Goal: Task Accomplishment & Management: Use online tool/utility

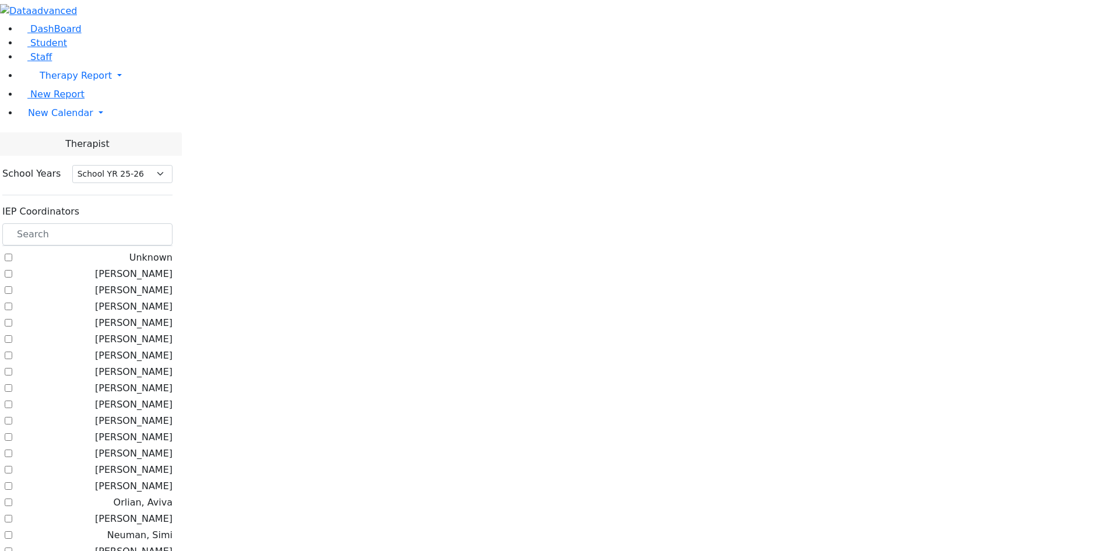
select select "212"
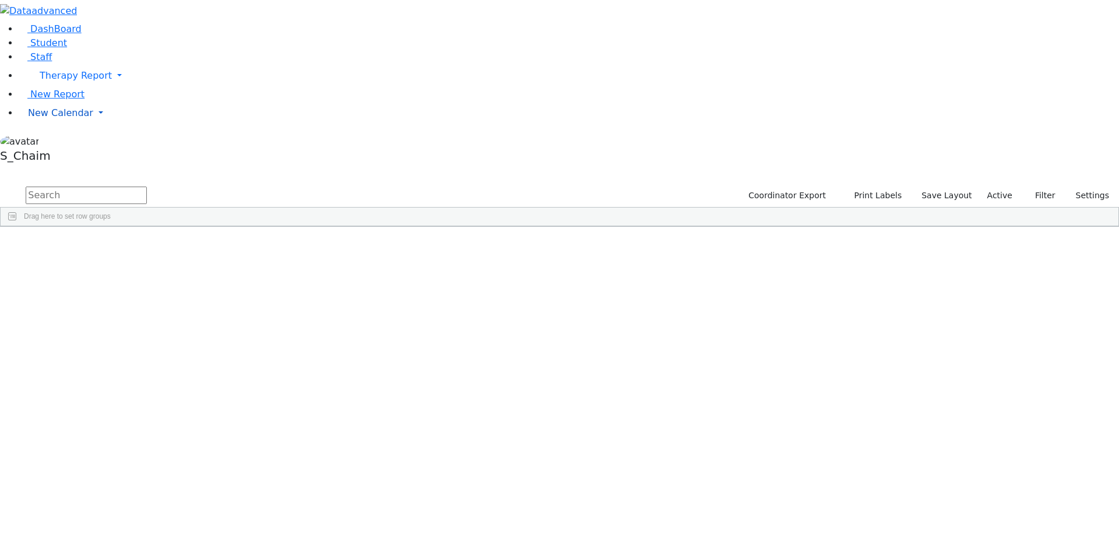
click at [67, 118] on span "New Calendar" at bounding box center [60, 112] width 65 height 11
click at [59, 156] on span "Teacher Report" at bounding box center [63, 150] width 70 height 11
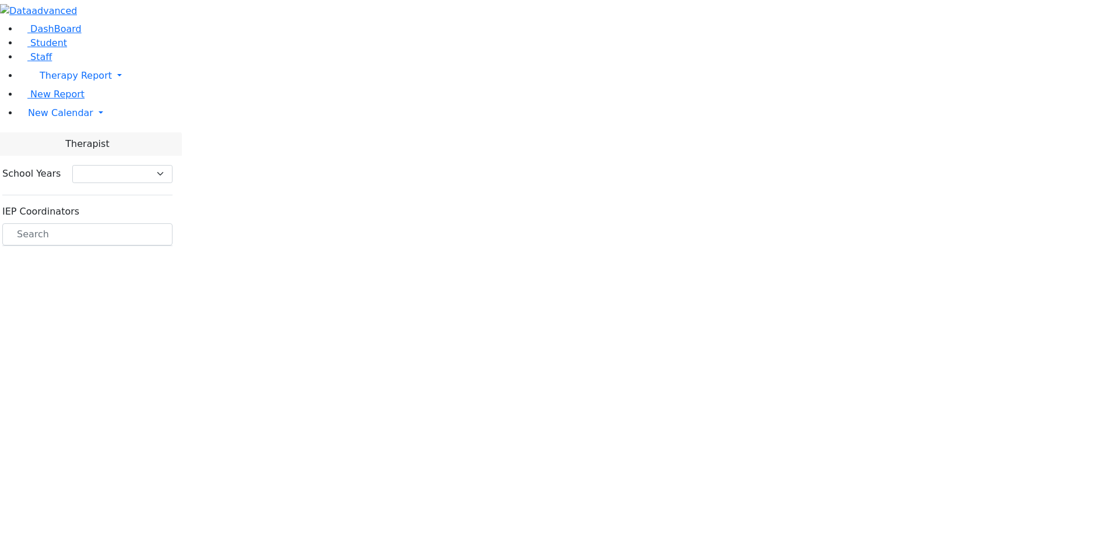
select select "212"
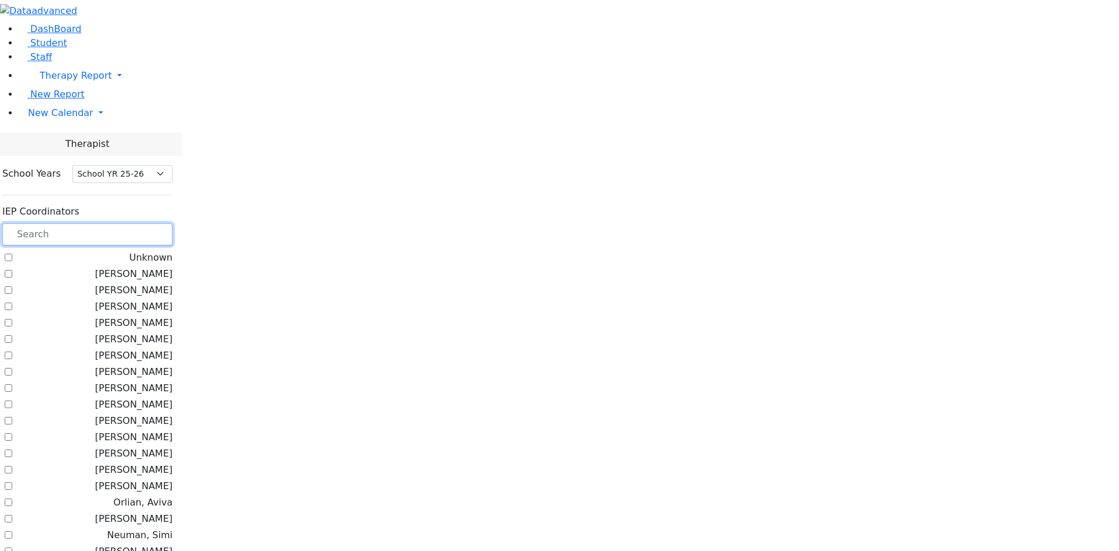
click at [169, 223] on input "text" at bounding box center [87, 234] width 170 height 22
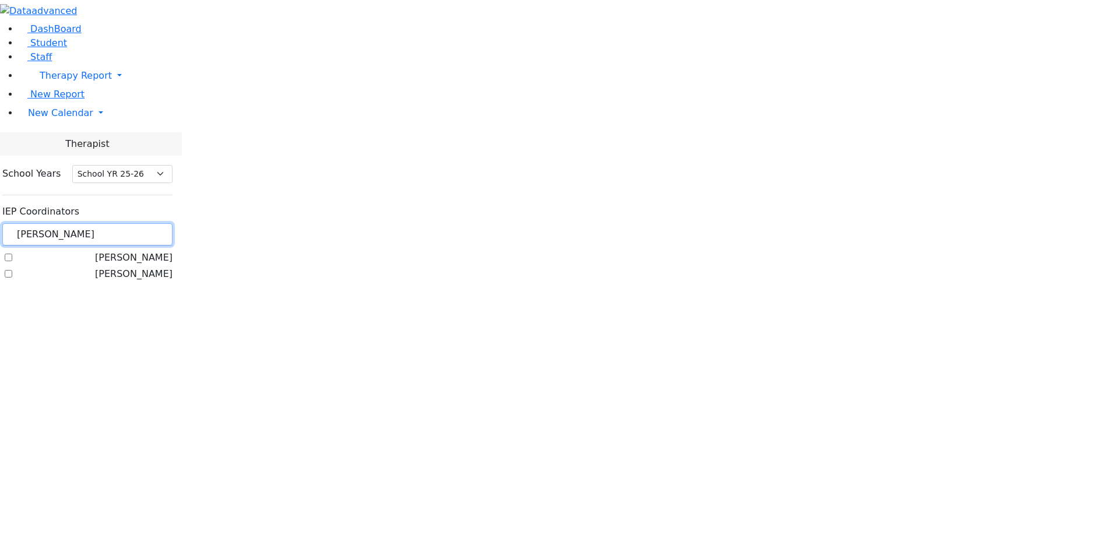
type input "katz"
click at [157, 267] on label "[PERSON_NAME]" at bounding box center [134, 274] width 78 height 14
click at [12, 270] on input "[PERSON_NAME]" at bounding box center [9, 274] width 8 height 8
checkbox input "true"
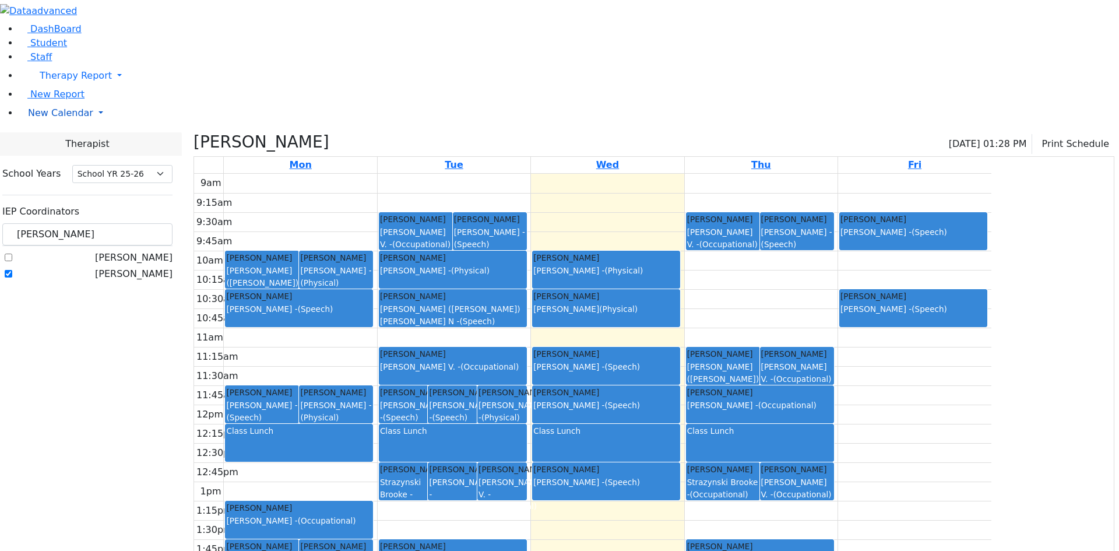
click at [54, 118] on span "New Calendar" at bounding box center [60, 112] width 65 height 11
click at [51, 142] on span "Calendar" at bounding box center [46, 136] width 42 height 11
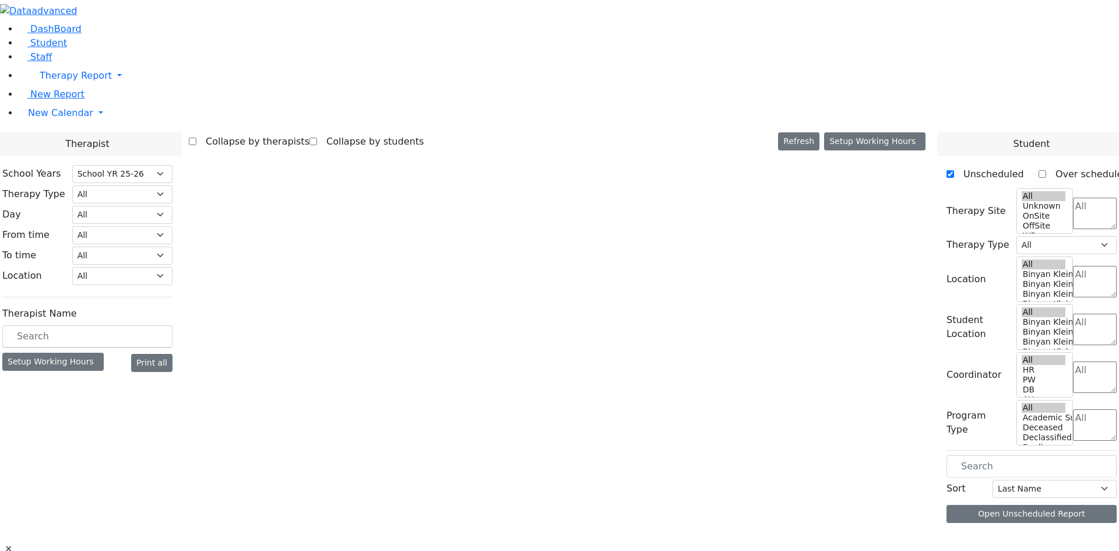
select select "212"
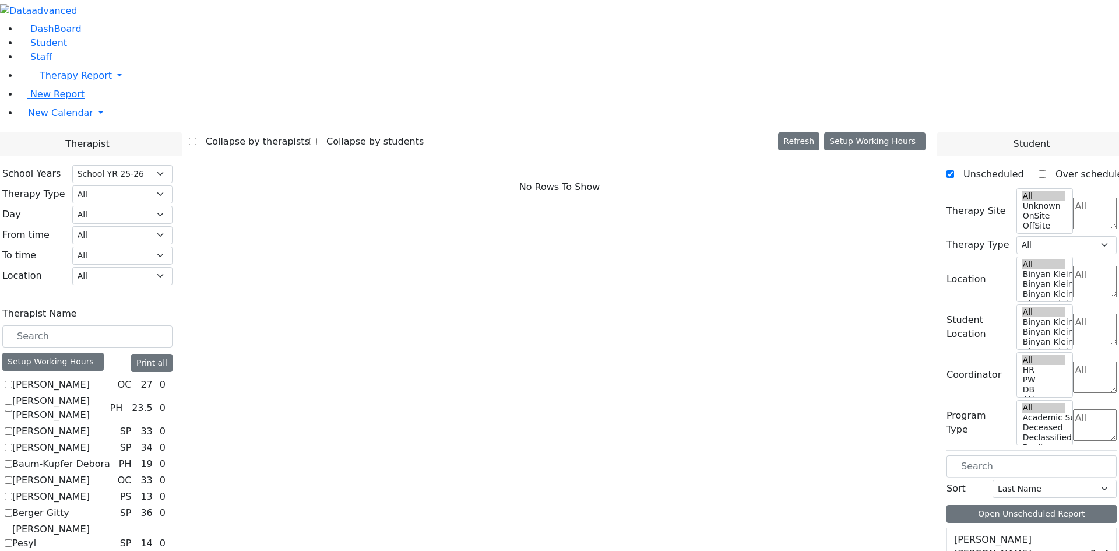
click at [90, 424] on label "Asok Pradeep" at bounding box center [51, 431] width 78 height 14
click at [12, 427] on input "Asok Pradeep" at bounding box center [9, 431] width 8 height 8
checkbox input "true"
select select "3"
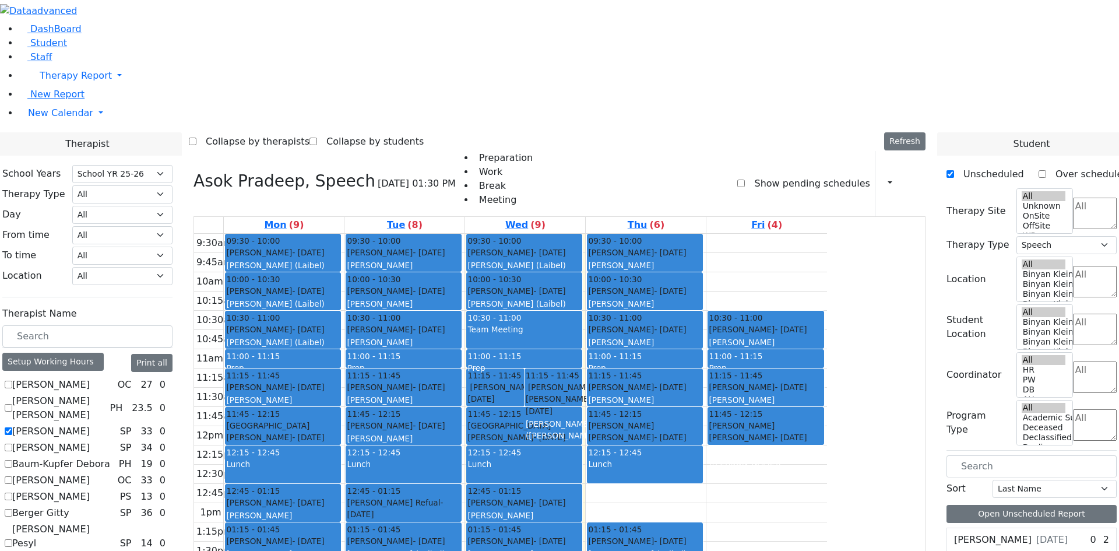
drag, startPoint x: 866, startPoint y: 95, endPoint x: 880, endPoint y: 227, distance: 133.0
click at [827, 234] on div "09:30 - 10:00 Sternberger Salomon - 06/24/2006 Katz, Steven 10:30 - 11:00 Rolni…" at bounding box center [766, 445] width 121 height 423
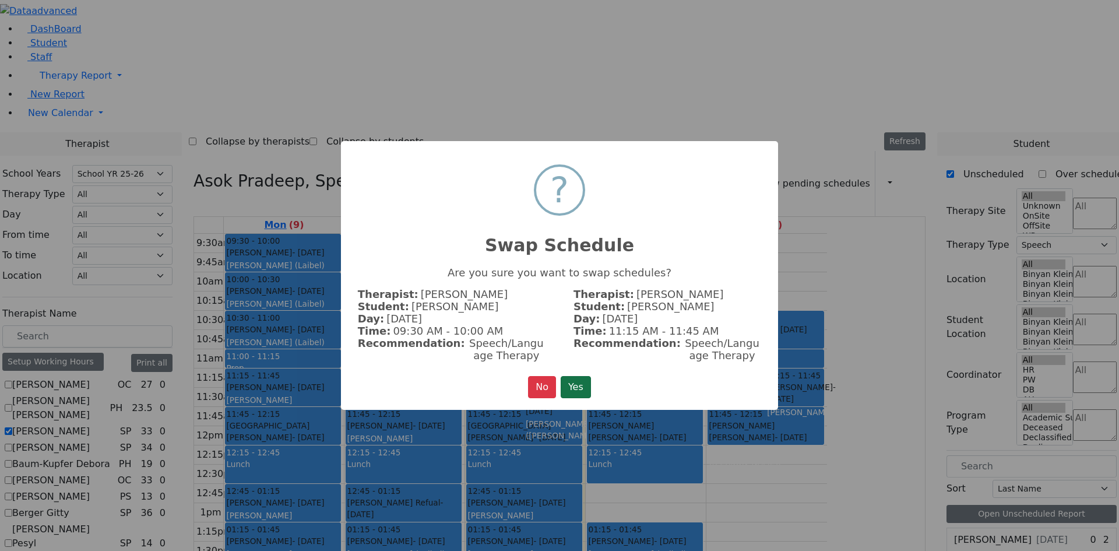
click at [579, 378] on button "Yes" at bounding box center [576, 387] width 30 height 22
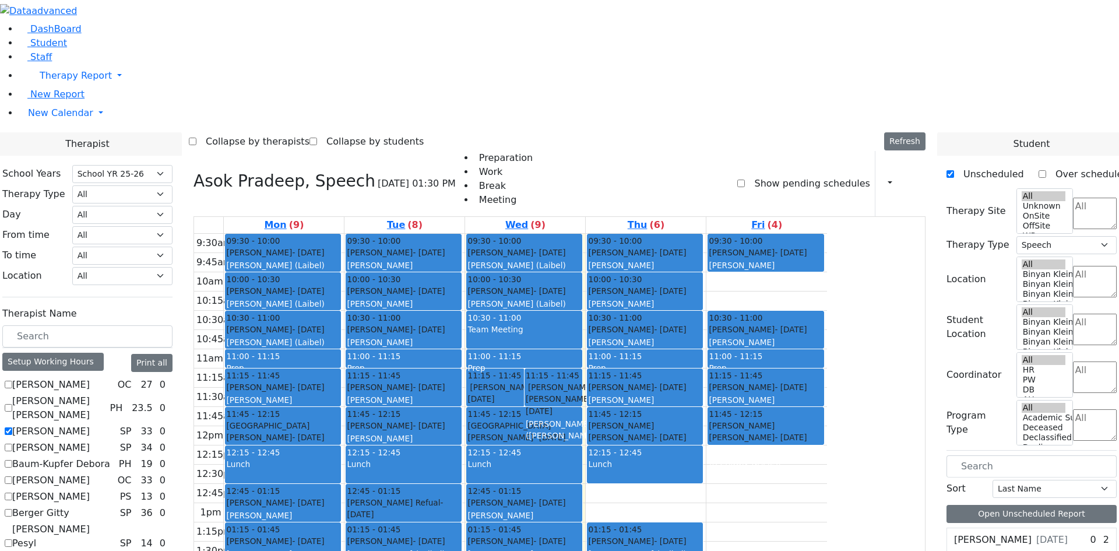
click at [90, 424] on label "[PERSON_NAME]" at bounding box center [51, 431] width 78 height 14
click at [12, 427] on input "[PERSON_NAME]" at bounding box center [9, 431] width 8 height 8
checkbox input "false"
select select
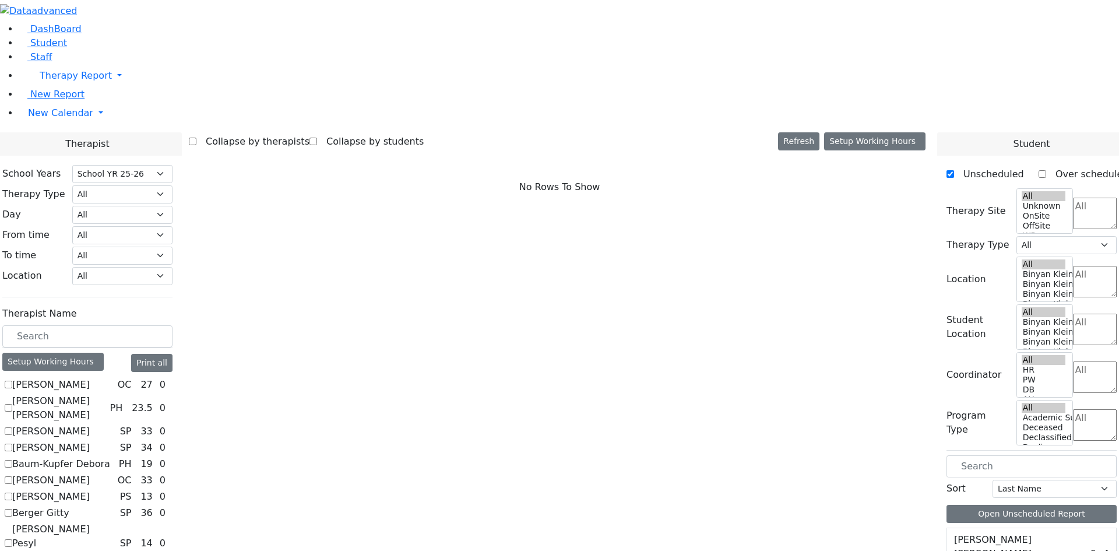
checkbox input "true"
select select "2"
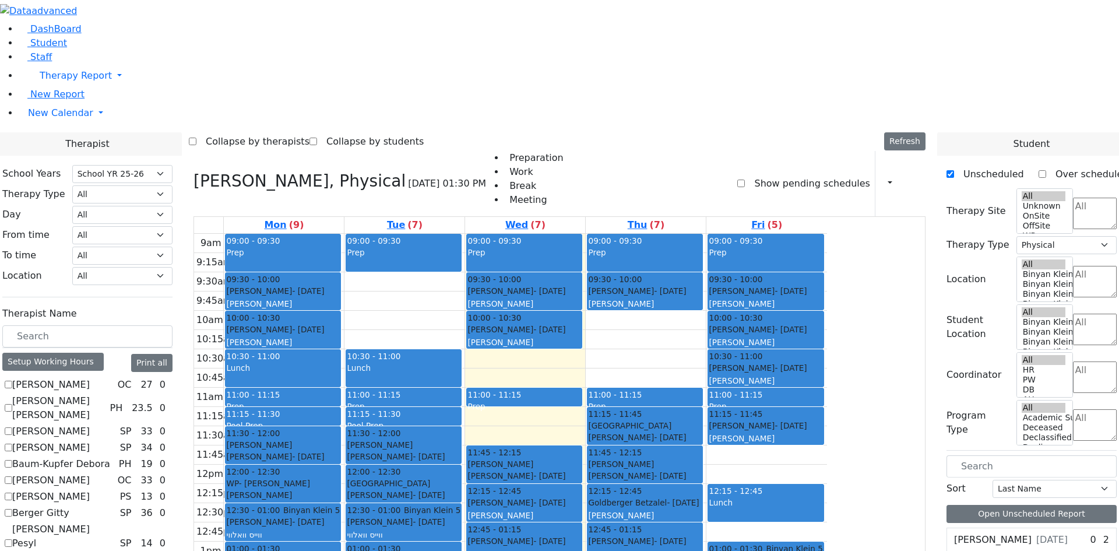
checkbox input "false"
select select
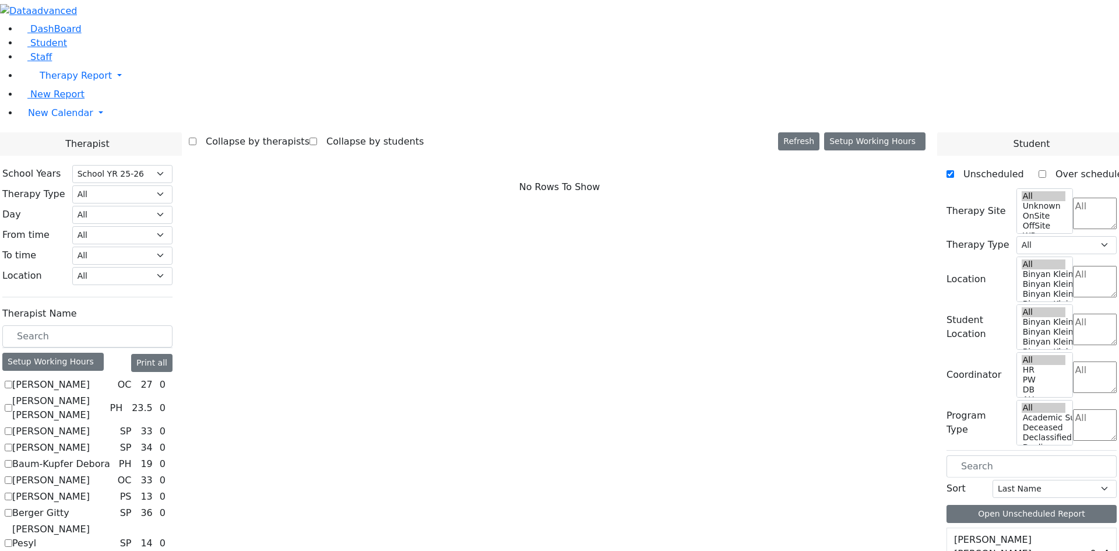
click at [90, 424] on label "[PERSON_NAME]" at bounding box center [51, 431] width 78 height 14
click at [12, 427] on input "[PERSON_NAME]" at bounding box center [9, 431] width 8 height 8
checkbox input "true"
select select "3"
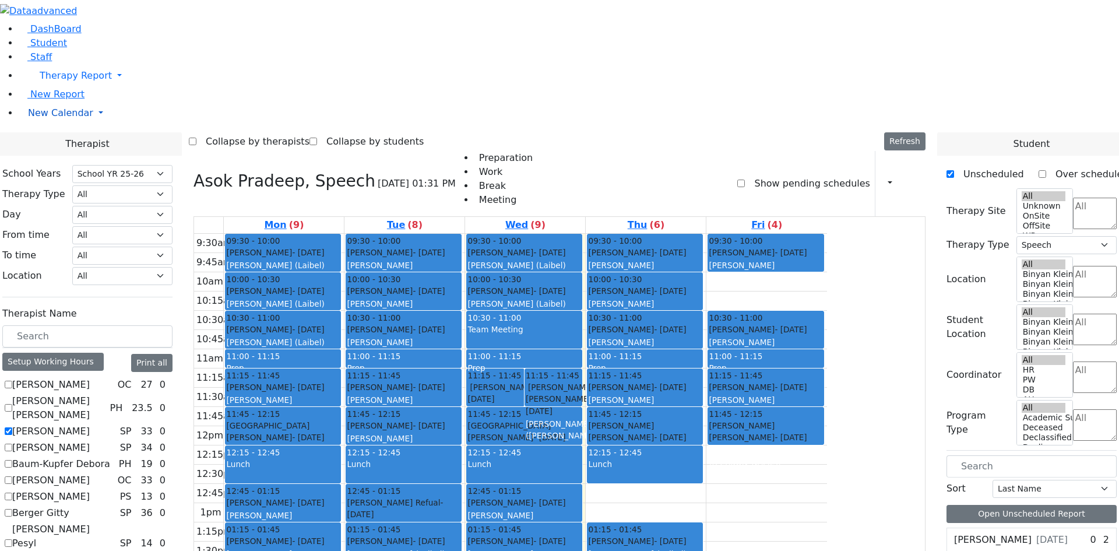
click at [46, 118] on span "New Calendar" at bounding box center [60, 112] width 65 height 11
checkbox input "true"
select select
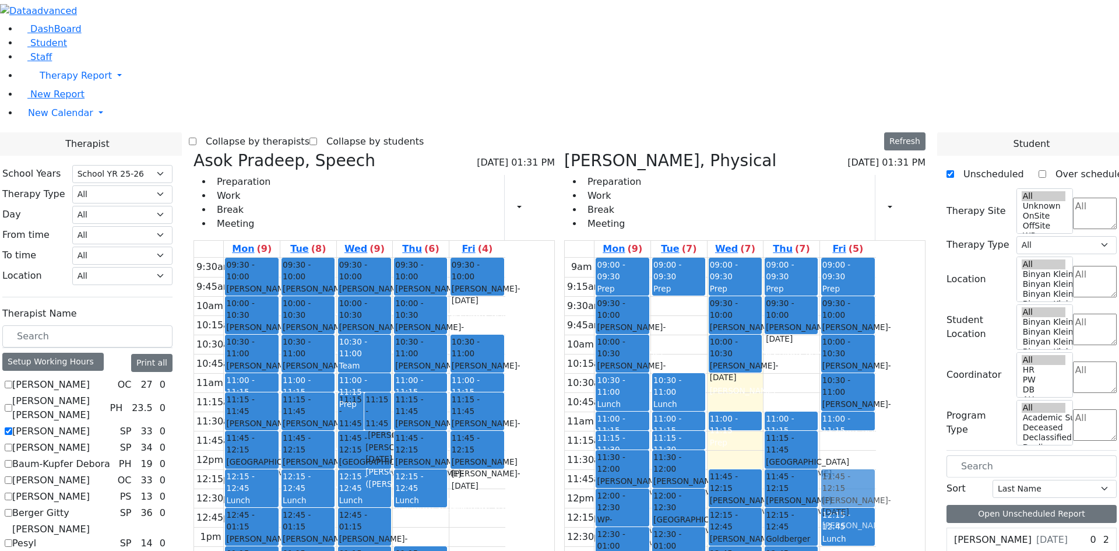
drag, startPoint x: 902, startPoint y: 275, endPoint x: 911, endPoint y: 309, distance: 36.2
click at [876, 309] on div "09:00 - 09:30 Prep 09:30 - 10:00 Falkowitz Yitzchok - 05/20/2014 Volfman Dovid …" at bounding box center [848, 489] width 56 height 462
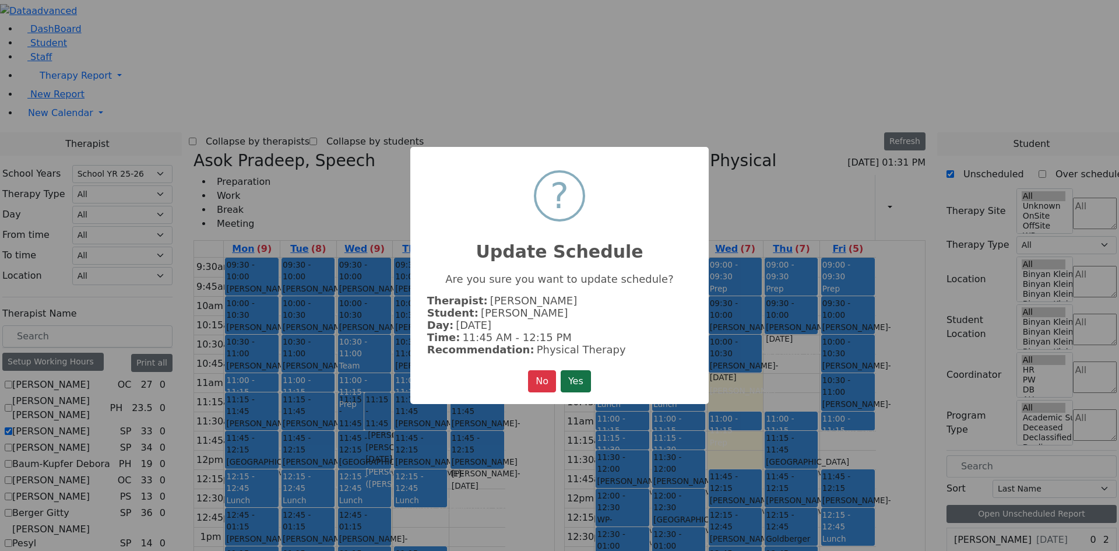
click at [585, 370] on button "Yes" at bounding box center [576, 381] width 30 height 22
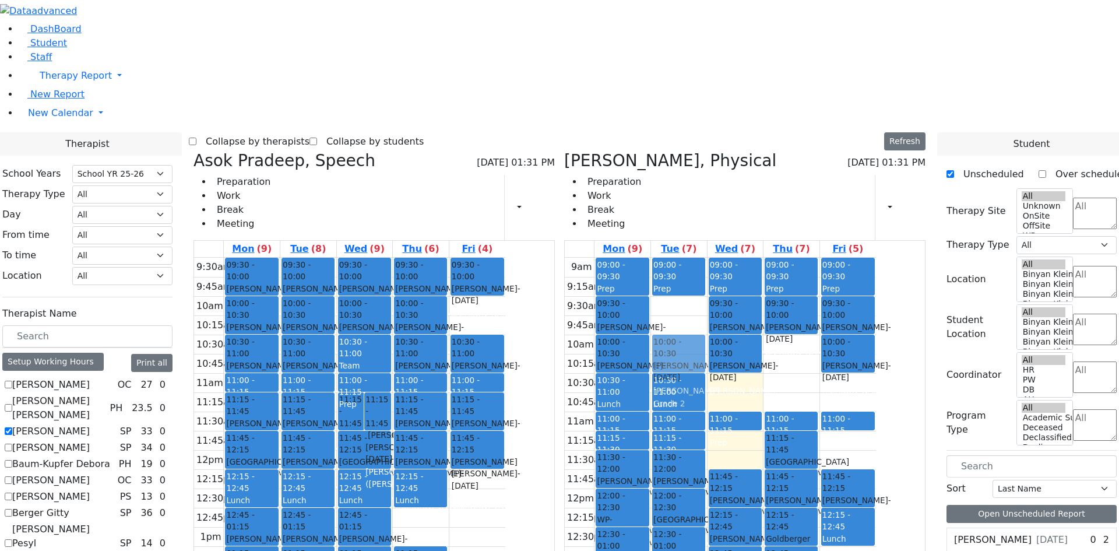
drag, startPoint x: 904, startPoint y: 216, endPoint x: 751, endPoint y: 180, distance: 156.8
click at [751, 258] on tr "09:00 - 09:30 Prep 09:30 - 10:00 Leifer Yechiel - 08/27/2015 Volfman Dovid Grad…" at bounding box center [720, 489] width 311 height 462
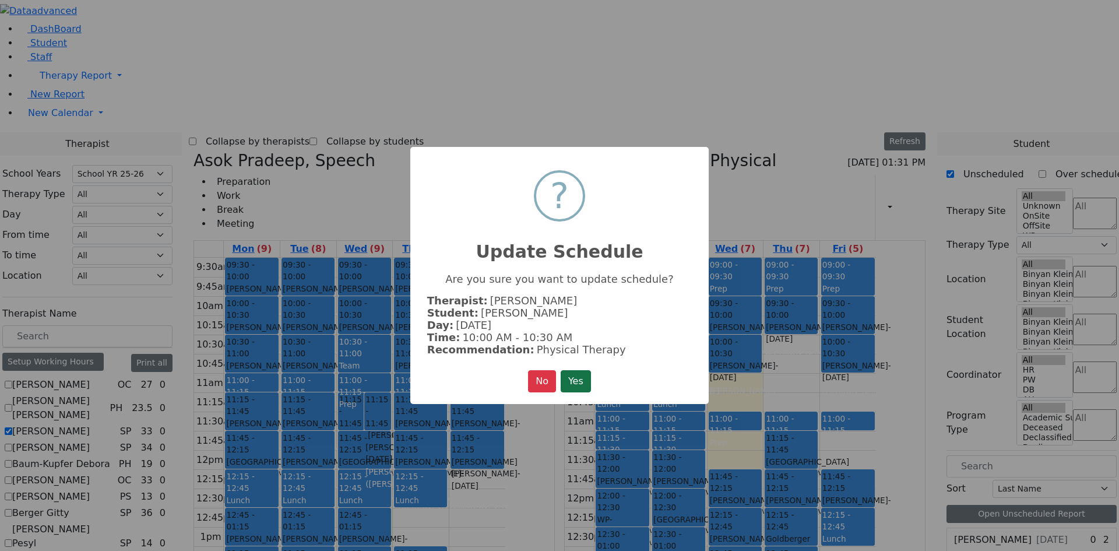
click at [575, 378] on button "Yes" at bounding box center [576, 381] width 30 height 22
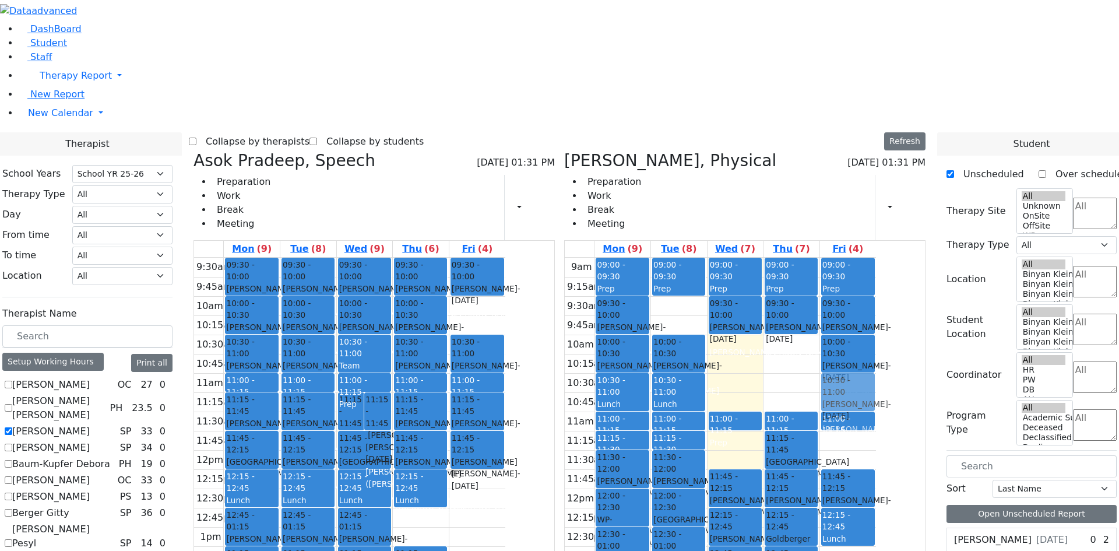
drag, startPoint x: 802, startPoint y: 177, endPoint x: 896, endPoint y: 217, distance: 102.1
click at [876, 258] on tr "09:00 - 09:30 Prep 09:30 - 10:00 Leifer Yechiel - 08/27/2015 Volfman Dovid Grad…" at bounding box center [720, 489] width 311 height 462
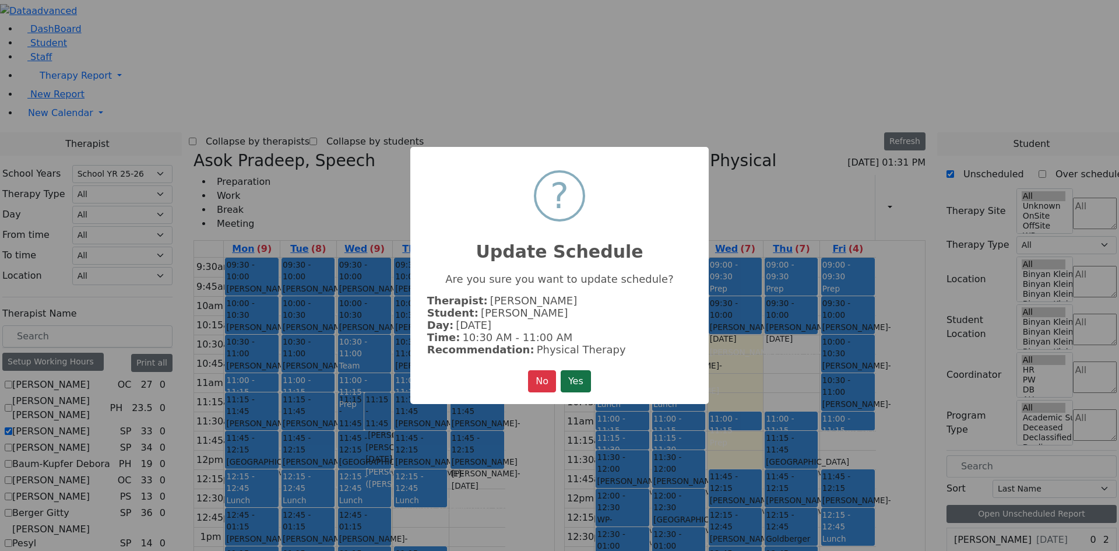
click at [575, 375] on button "Yes" at bounding box center [576, 381] width 30 height 22
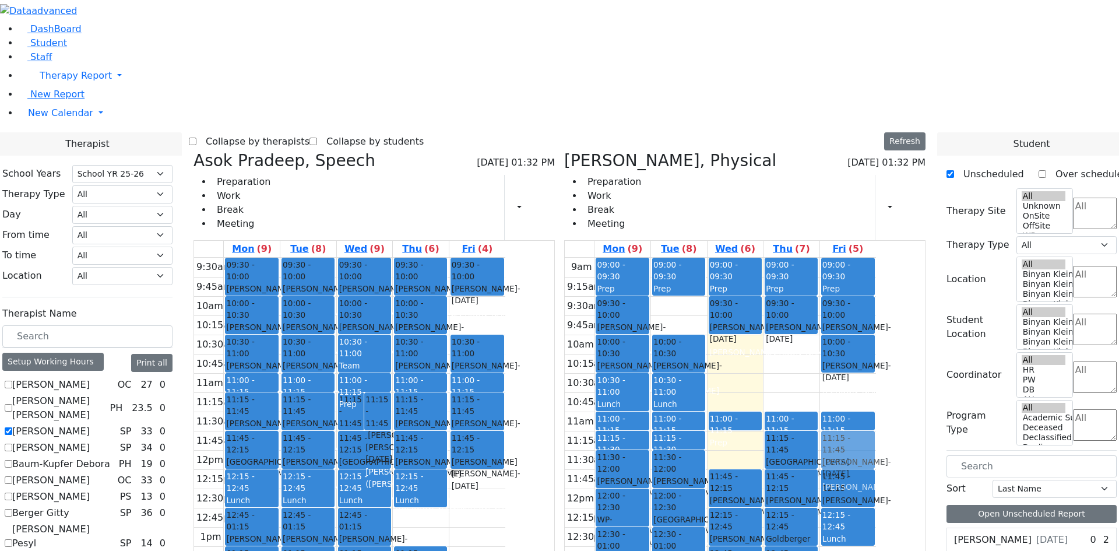
drag, startPoint x: 916, startPoint y: 210, endPoint x: 920, endPoint y: 259, distance: 48.5
click at [876, 265] on div "09:00 - 09:30 Prep 09:30 - 10:00 Falkowitz Yitzchok - 05/20/2014 Volfman Dovid …" at bounding box center [848, 489] width 56 height 462
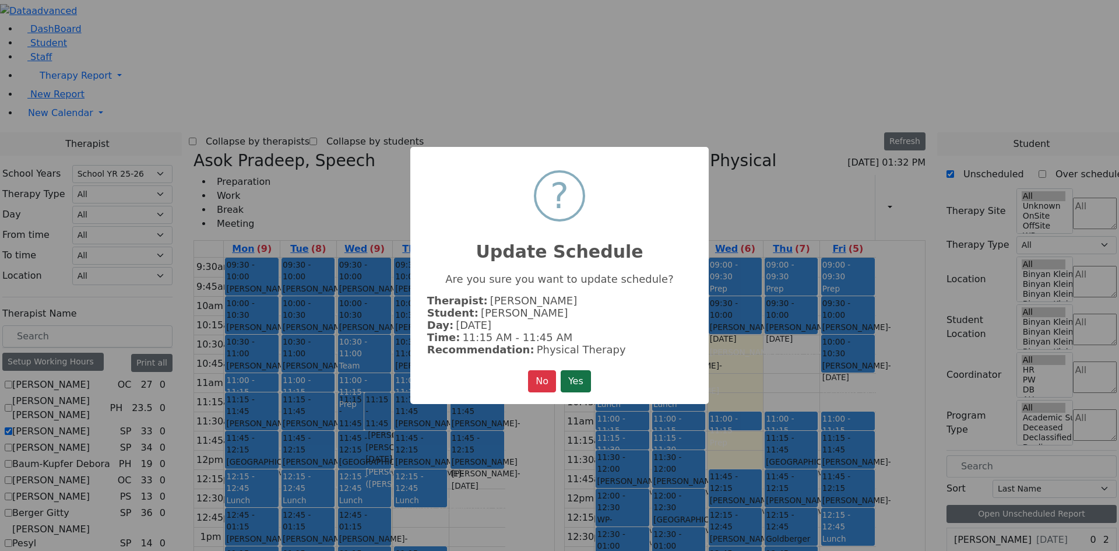
click at [577, 377] on button "Yes" at bounding box center [576, 381] width 30 height 22
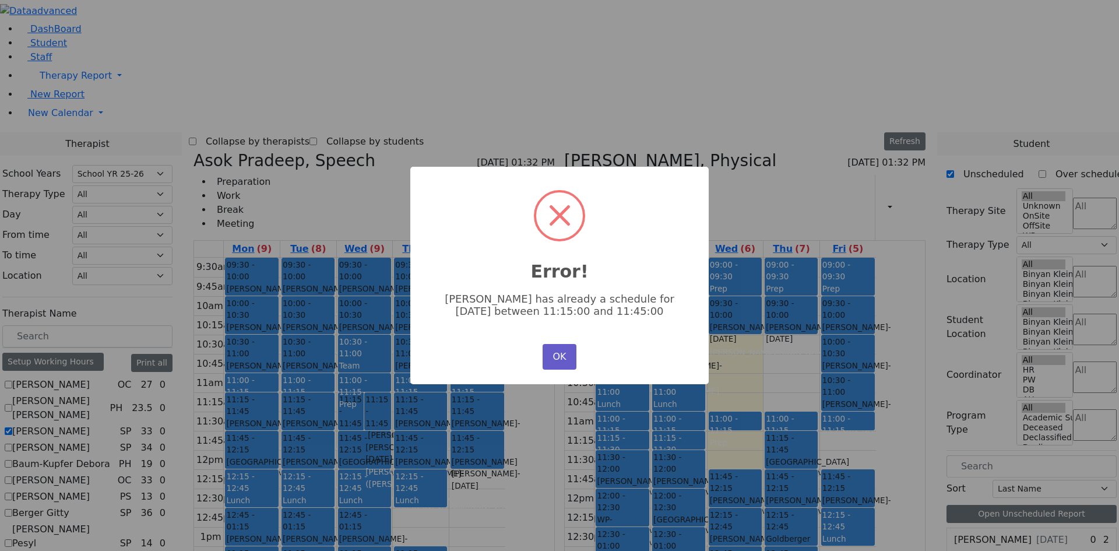
click at [556, 354] on button "OK" at bounding box center [560, 357] width 34 height 26
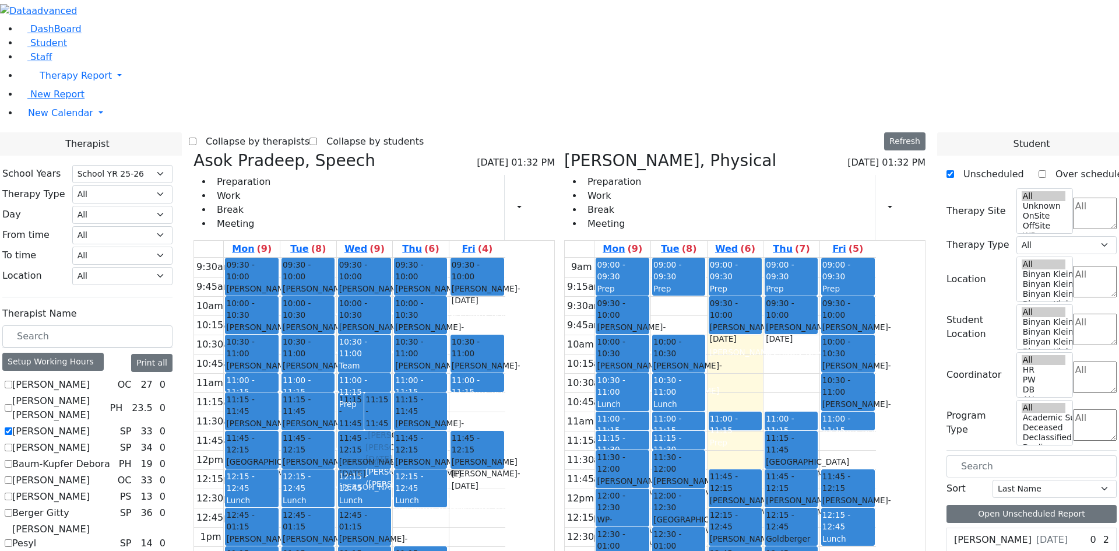
drag, startPoint x: 589, startPoint y: 233, endPoint x: 494, endPoint y: 275, distance: 103.9
click at [494, 275] on tr "09:30 - 10:00 Kirzner Dovid - 08/29/2004 Orenstein Yisroel (Laibel) 10:00 - 10:…" at bounding box center [349, 469] width 311 height 423
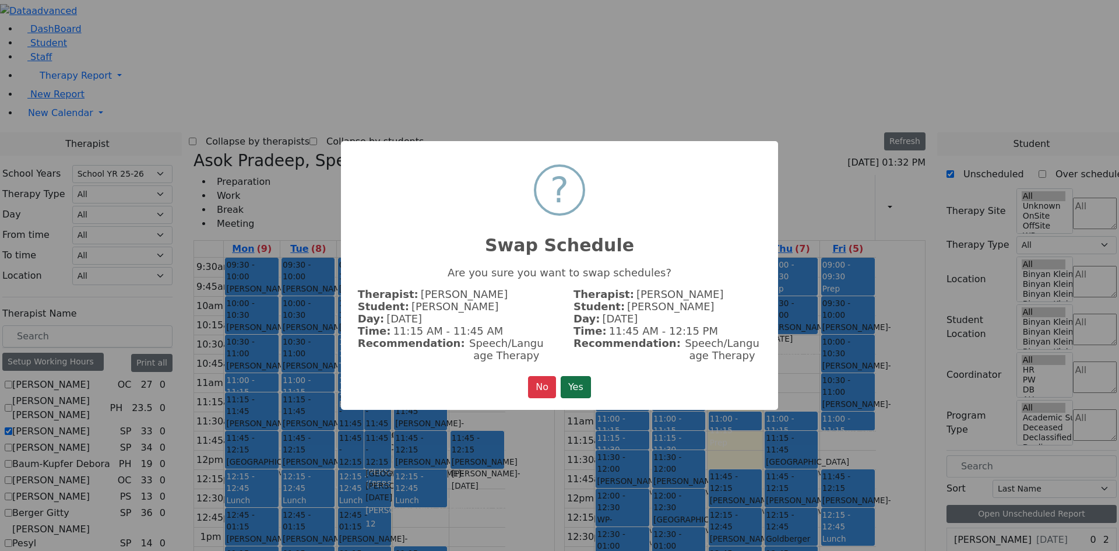
click at [576, 378] on button "Yes" at bounding box center [576, 387] width 30 height 22
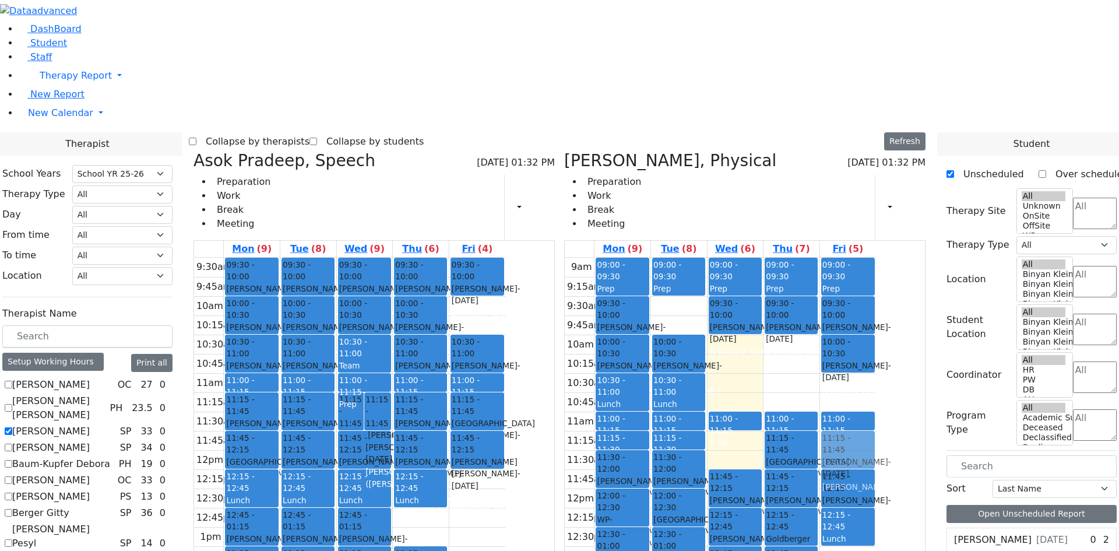
drag, startPoint x: 903, startPoint y: 214, endPoint x: 911, endPoint y: 263, distance: 49.1
click at [876, 269] on div "09:00 - 09:30 Prep 09:30 - 10:00 Falkowitz Yitzchok - 05/20/2014 Volfman Dovid …" at bounding box center [848, 489] width 56 height 462
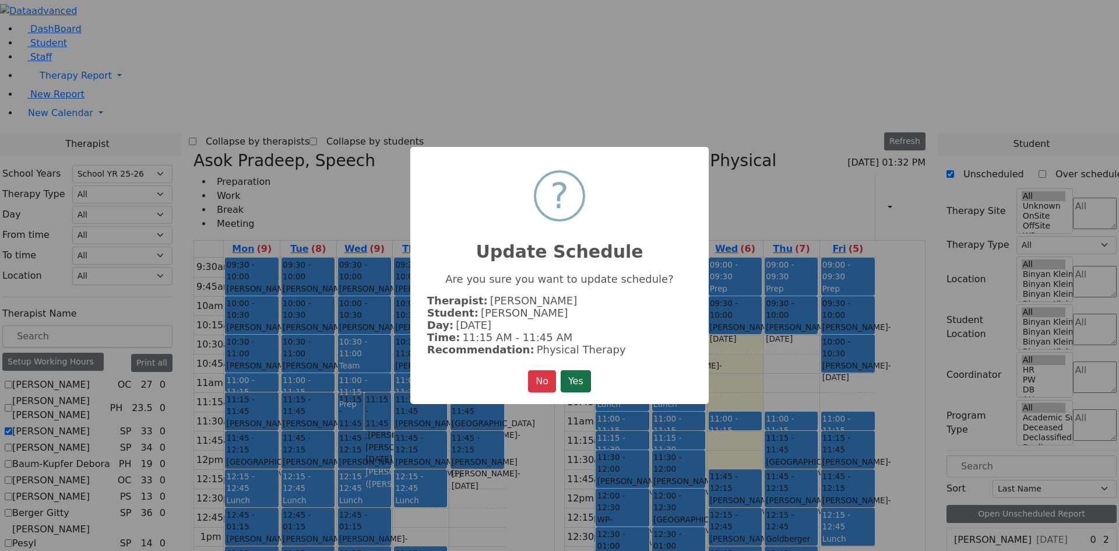
click at [589, 379] on button "Yes" at bounding box center [576, 381] width 30 height 22
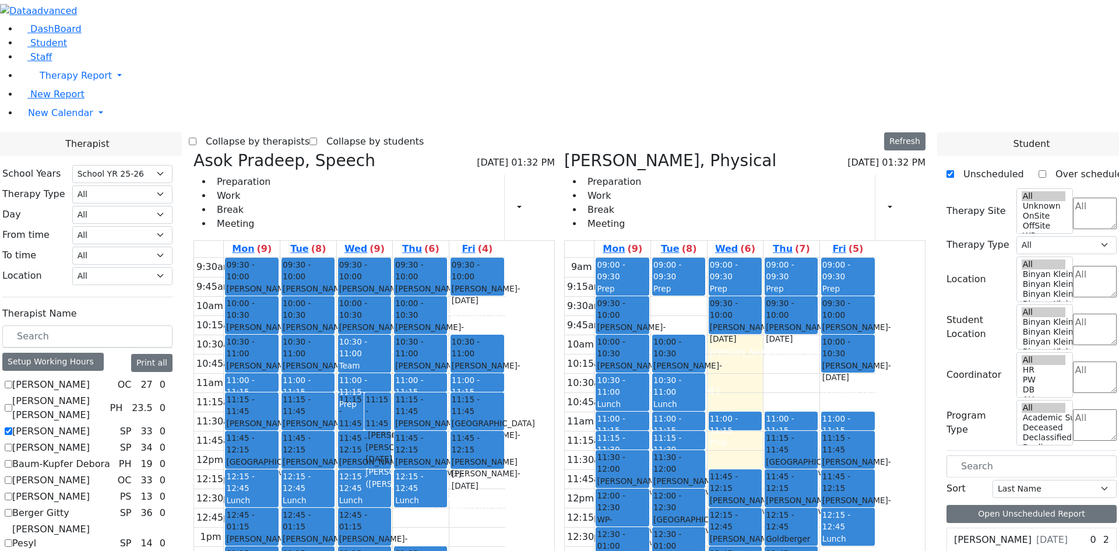
checkbox input "false"
select select "3"
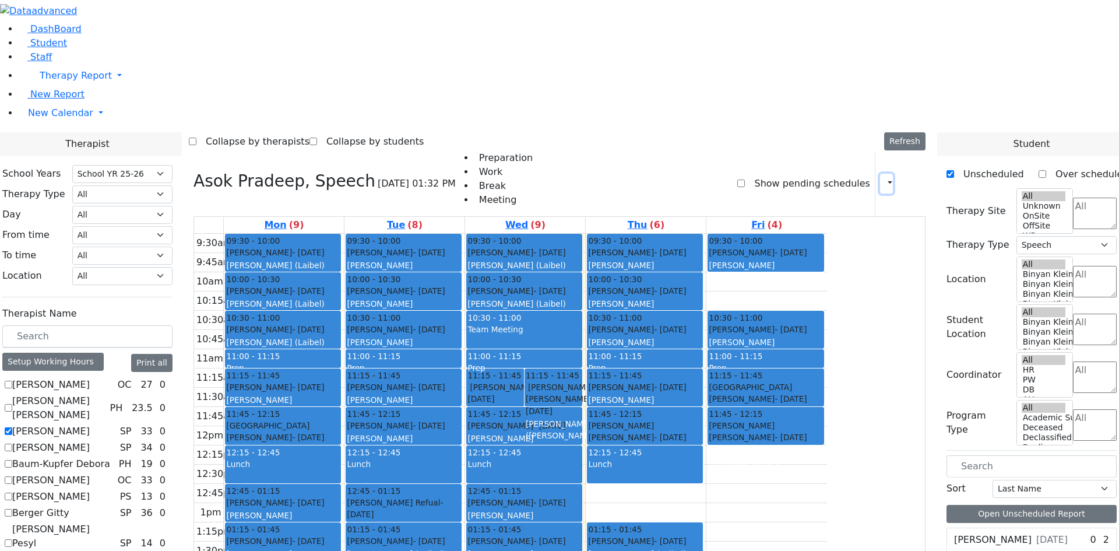
click at [883, 178] on icon "button" at bounding box center [883, 183] width 0 height 11
click at [90, 424] on label "Asok Pradeep" at bounding box center [51, 431] width 78 height 14
click at [12, 427] on input "Asok Pradeep" at bounding box center [9, 431] width 8 height 8
checkbox input "false"
select select
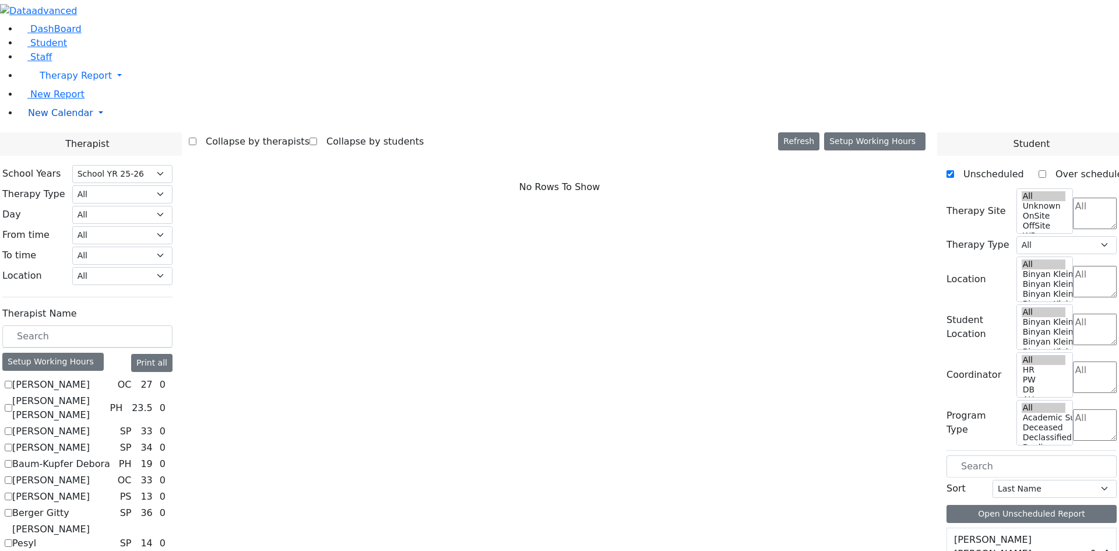
click at [49, 118] on span "New Calendar" at bounding box center [60, 112] width 65 height 11
click at [48, 156] on span "Teacher Report" at bounding box center [63, 150] width 70 height 11
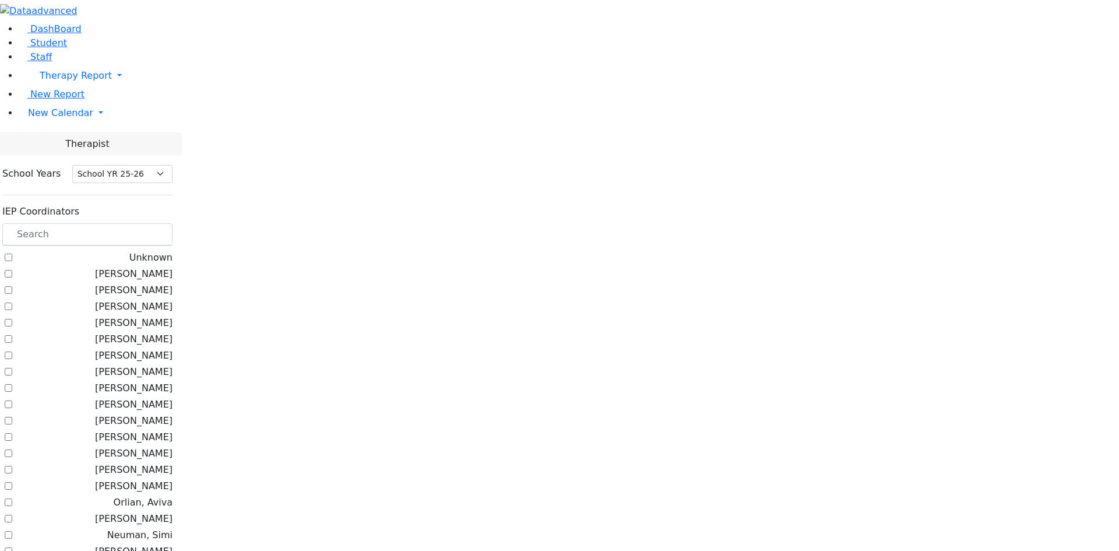
select select "212"
click at [173, 223] on input "text" at bounding box center [87, 234] width 170 height 22
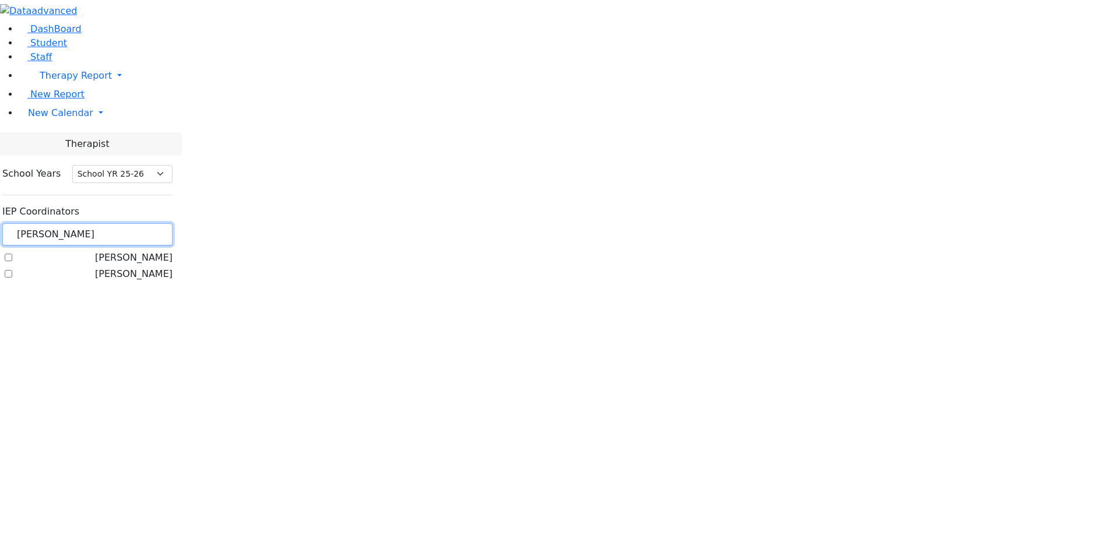
type input "[PERSON_NAME]"
click at [168, 267] on label "[PERSON_NAME]" at bounding box center [134, 274] width 78 height 14
click at [12, 270] on input "[PERSON_NAME]" at bounding box center [9, 274] width 8 height 8
checkbox input "true"
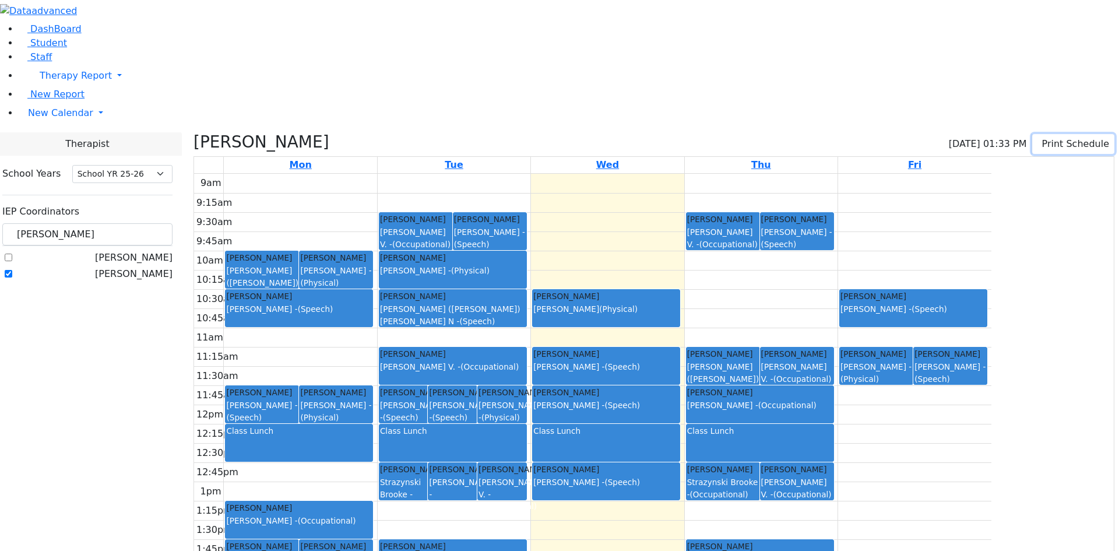
click at [1036, 134] on button "Print Schedule" at bounding box center [1073, 144] width 82 height 20
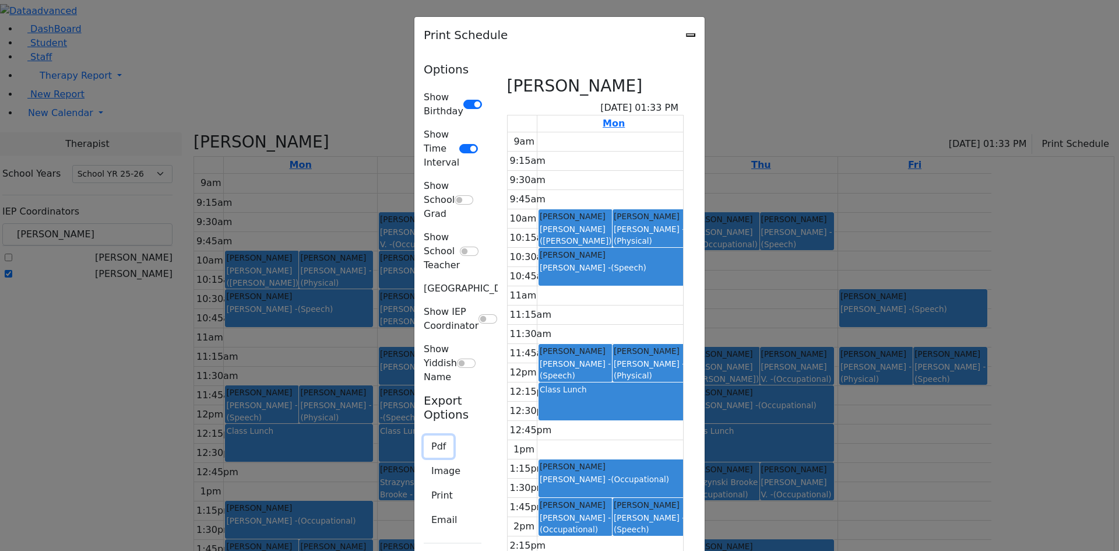
click at [424, 435] on button "Pdf" at bounding box center [439, 446] width 30 height 22
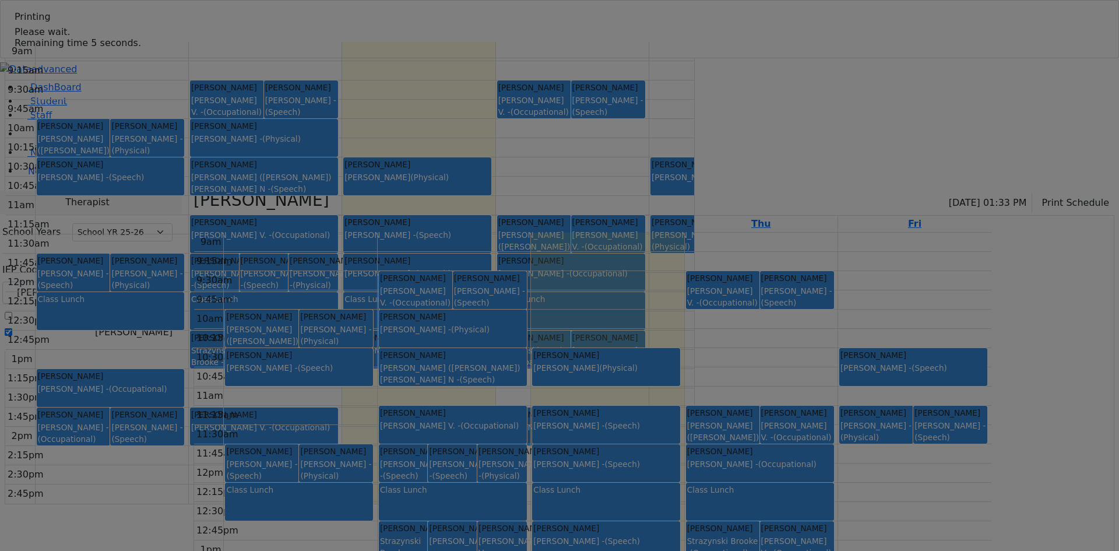
select select "212"
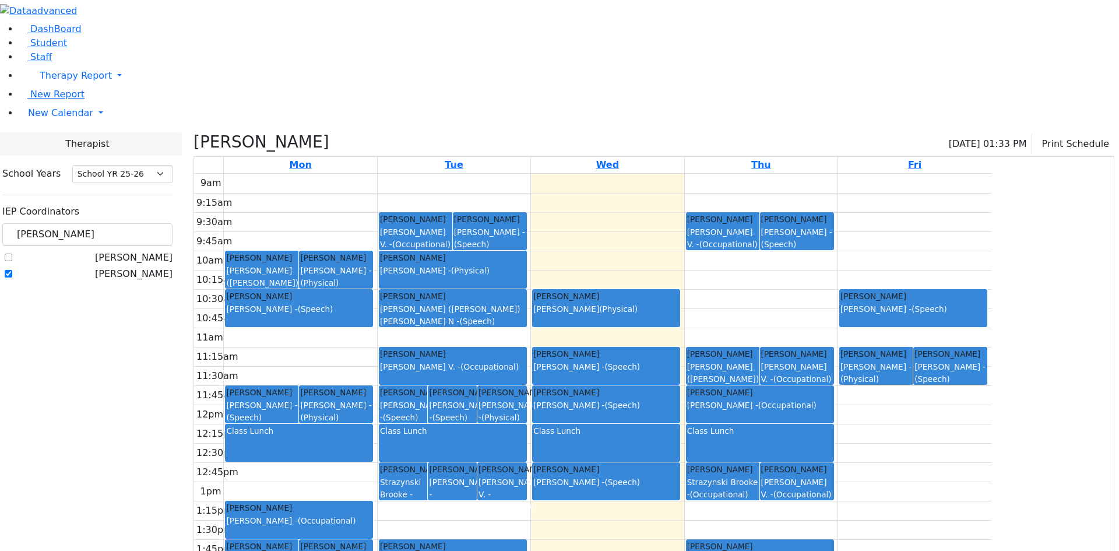
click at [173, 267] on label "[PERSON_NAME]" at bounding box center [134, 274] width 78 height 14
click at [12, 270] on input "[PERSON_NAME]" at bounding box center [9, 274] width 8 height 8
checkbox input "false"
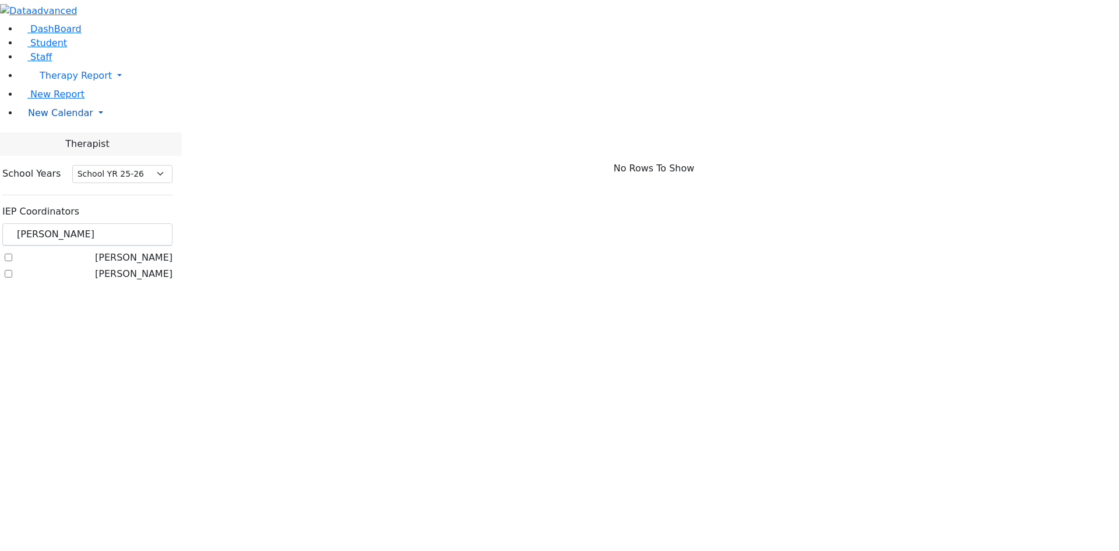
click at [59, 118] on span "New Calendar" at bounding box center [60, 112] width 65 height 11
click at [59, 142] on span "Calendar" at bounding box center [46, 136] width 42 height 11
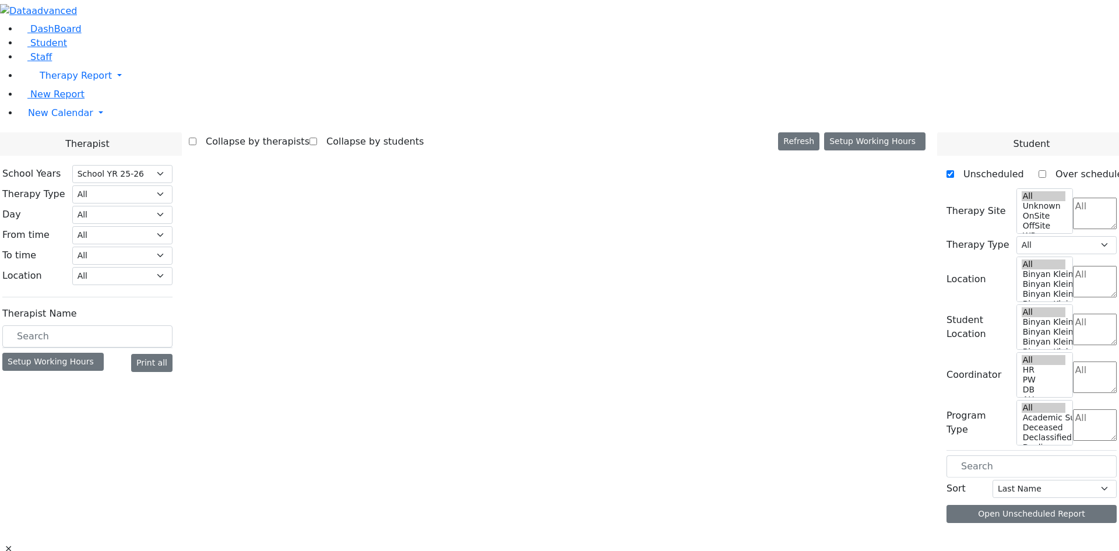
select select "212"
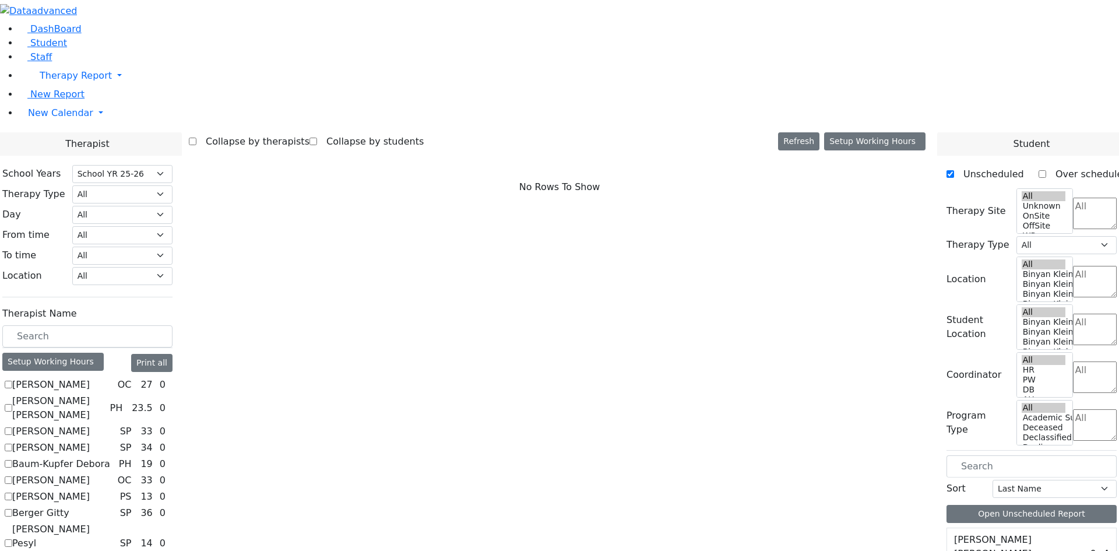
click at [90, 424] on label "[PERSON_NAME]" at bounding box center [51, 431] width 78 height 14
click at [12, 427] on input "[PERSON_NAME]" at bounding box center [9, 431] width 8 height 8
checkbox input "true"
select select "3"
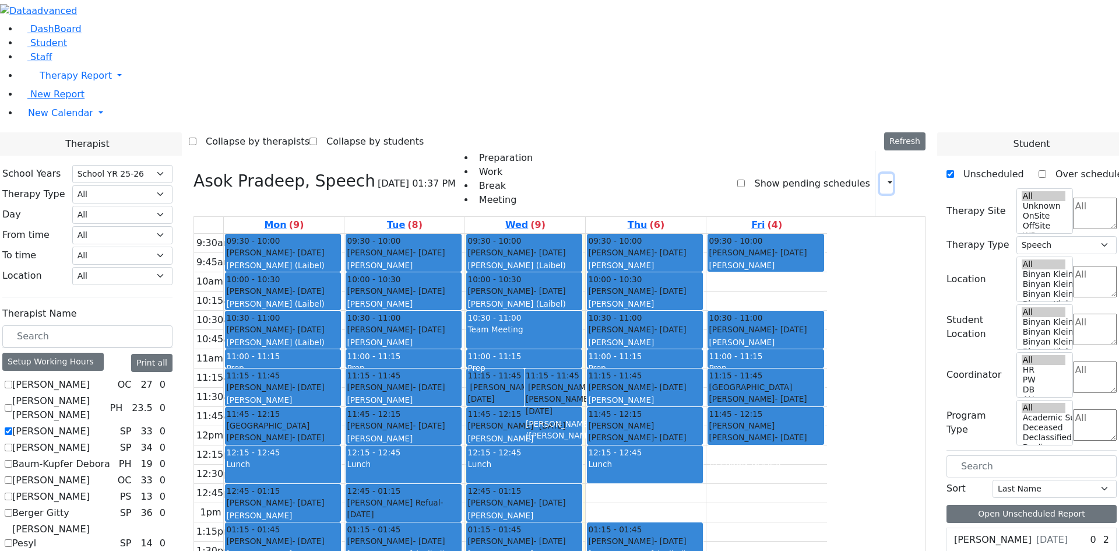
click at [883, 178] on icon "button" at bounding box center [883, 183] width 0 height 11
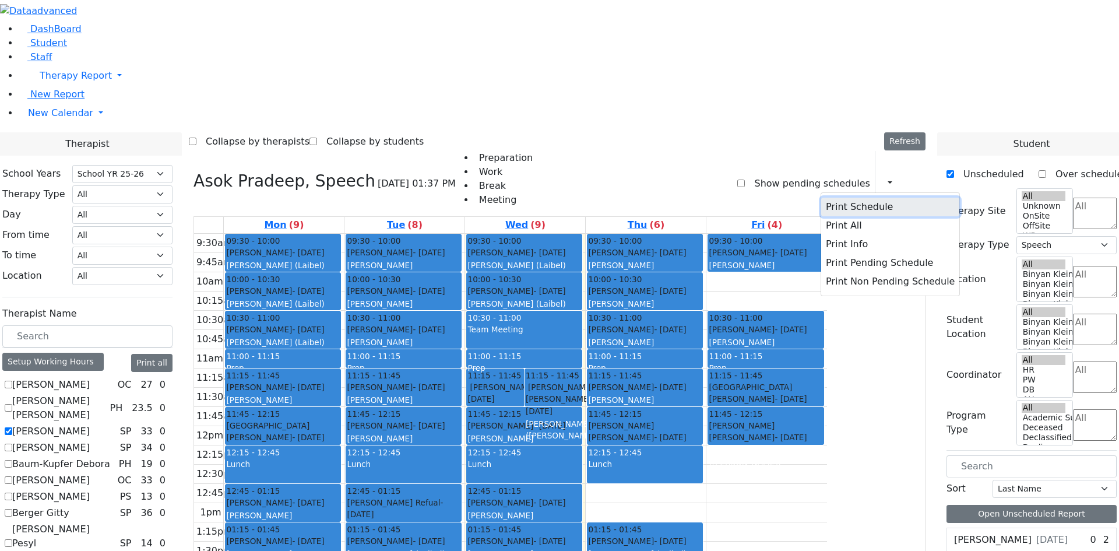
click at [855, 198] on button "Print Schedule" at bounding box center [890, 207] width 138 height 19
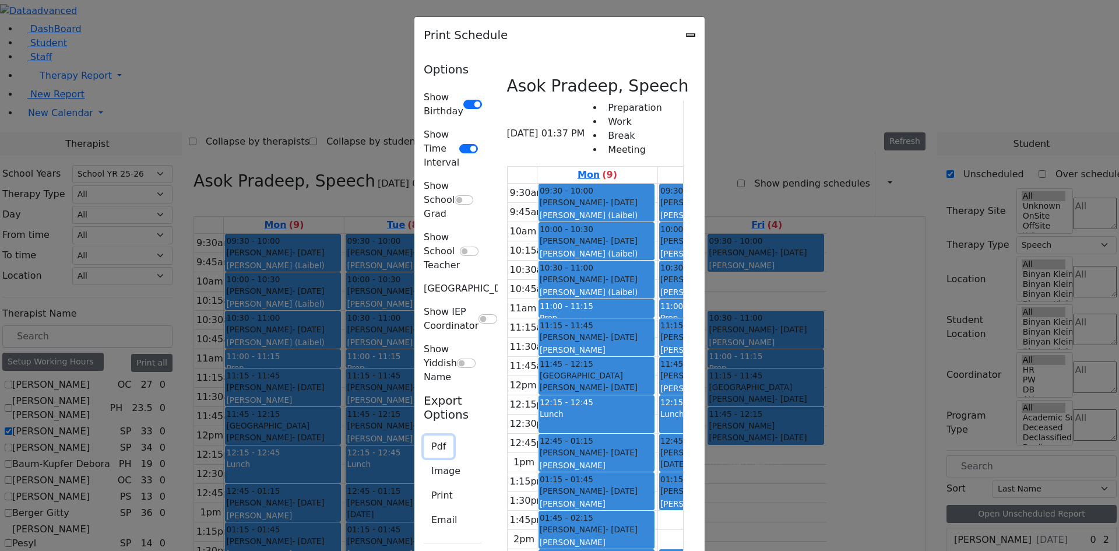
click at [424, 435] on button "Pdf" at bounding box center [439, 446] width 30 height 22
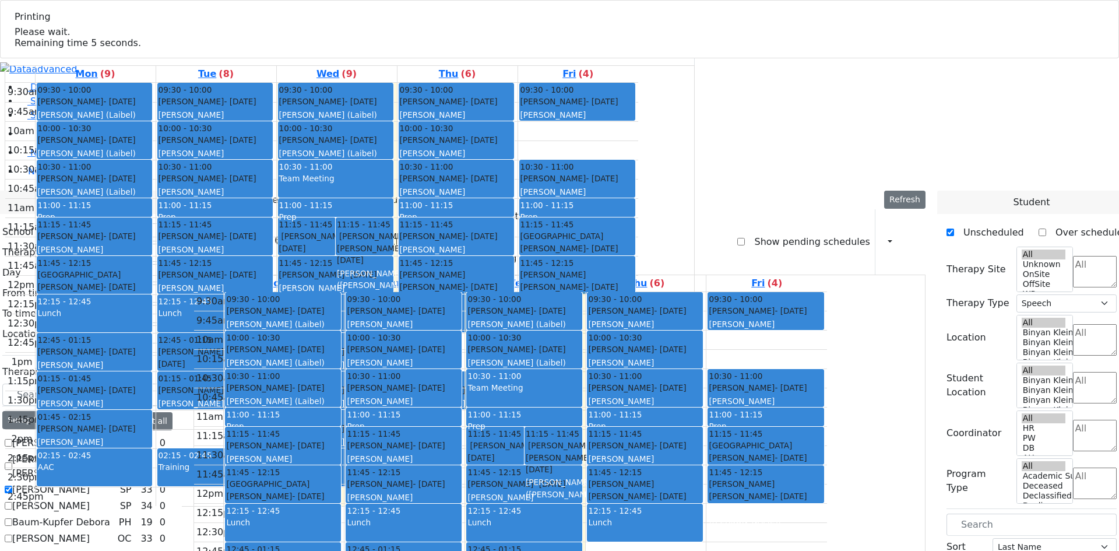
select select "212"
select select "3"
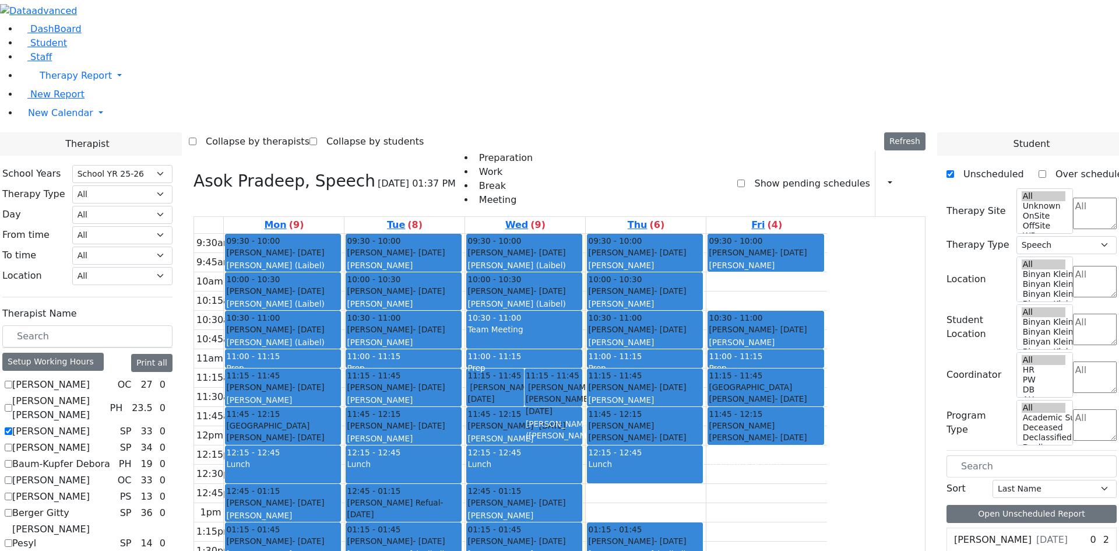
click at [90, 424] on label "[PERSON_NAME]" at bounding box center [51, 431] width 78 height 14
click at [12, 427] on input "[PERSON_NAME]" at bounding box center [9, 431] width 8 height 8
checkbox input "false"
select select
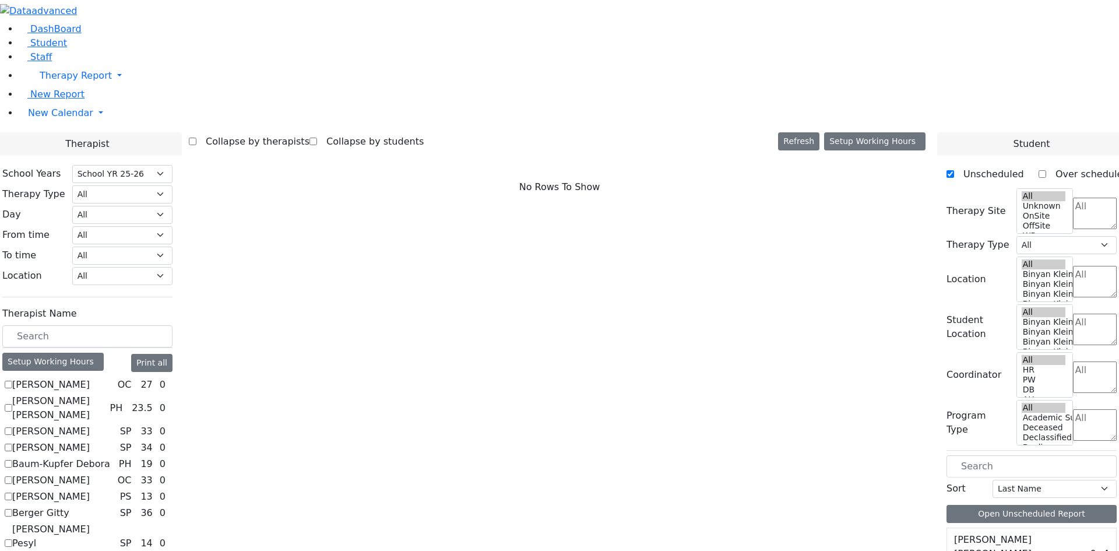
drag, startPoint x: 190, startPoint y: 471, endPoint x: 190, endPoint y: 478, distance: 7.0
checkbox input "true"
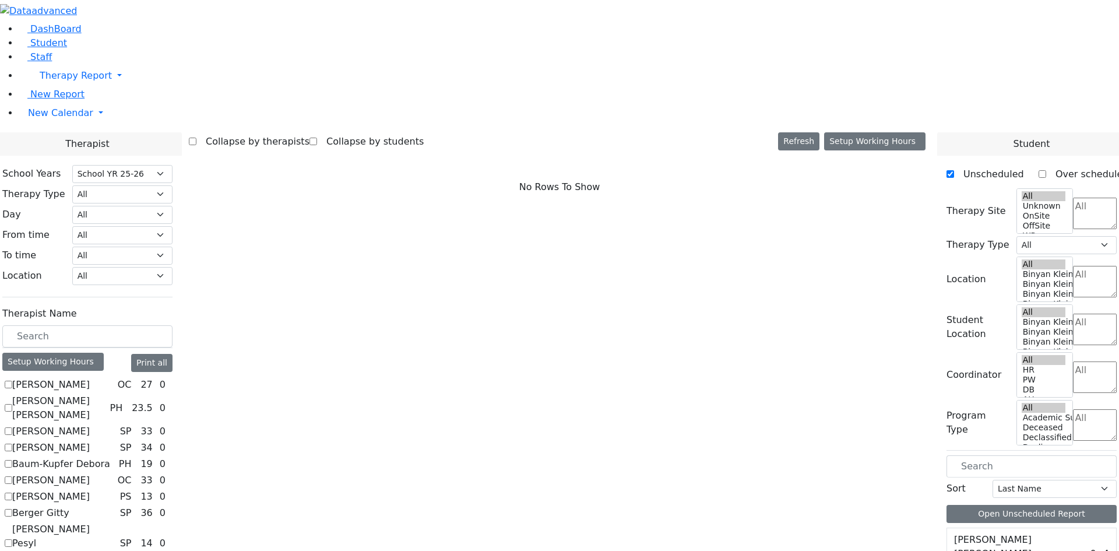
select select "2"
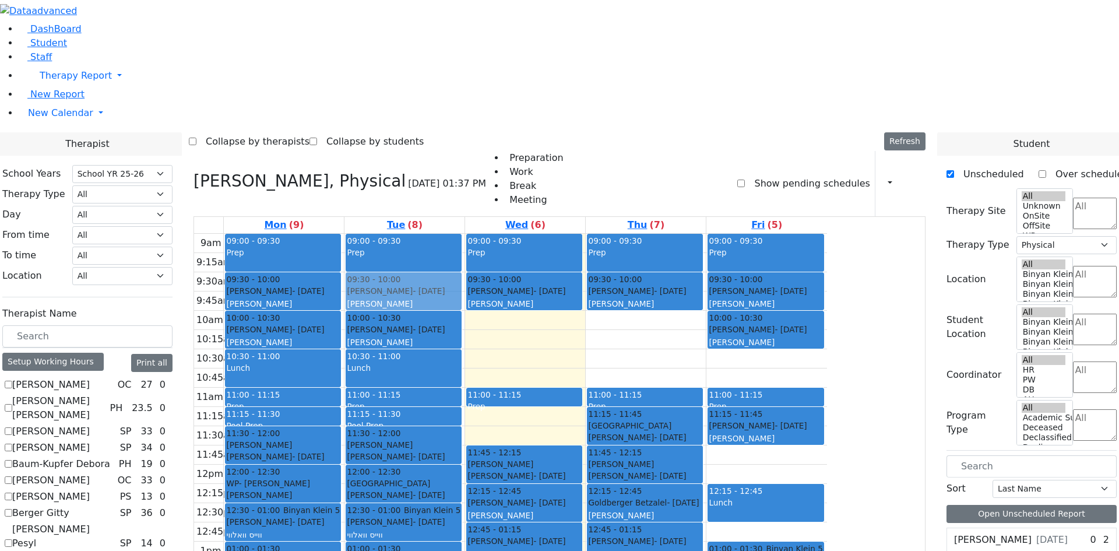
drag, startPoint x: 858, startPoint y: 301, endPoint x: 523, endPoint y: 132, distance: 375.3
click at [523, 234] on tr "09:00 - 09:30 Prep 09:30 - 10:00 Leifer Yechiel - 08/27/2015 Volfman Dovid Grad…" at bounding box center [510, 465] width 633 height 462
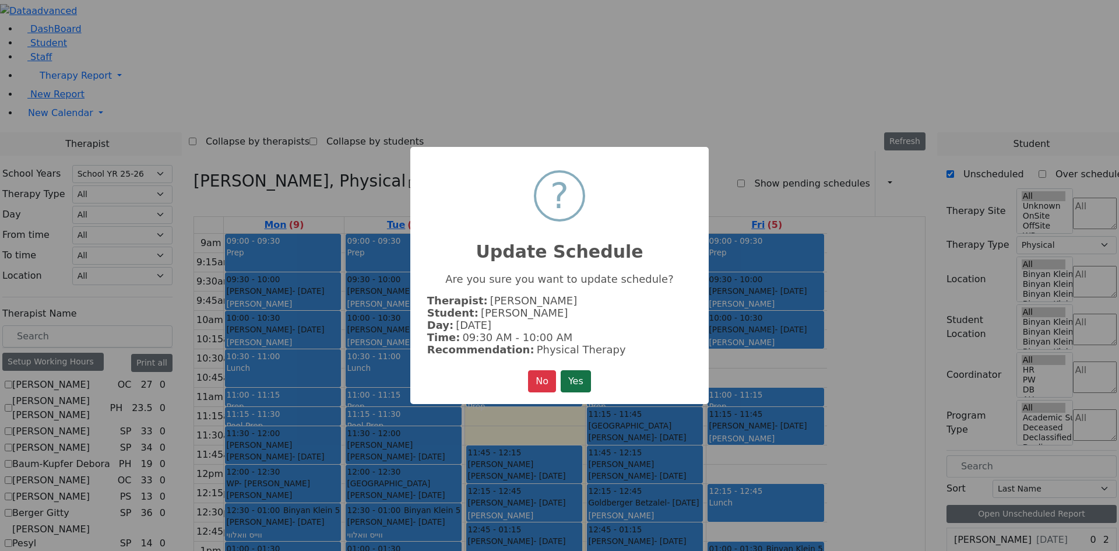
click at [576, 370] on button "Yes" at bounding box center [576, 381] width 30 height 22
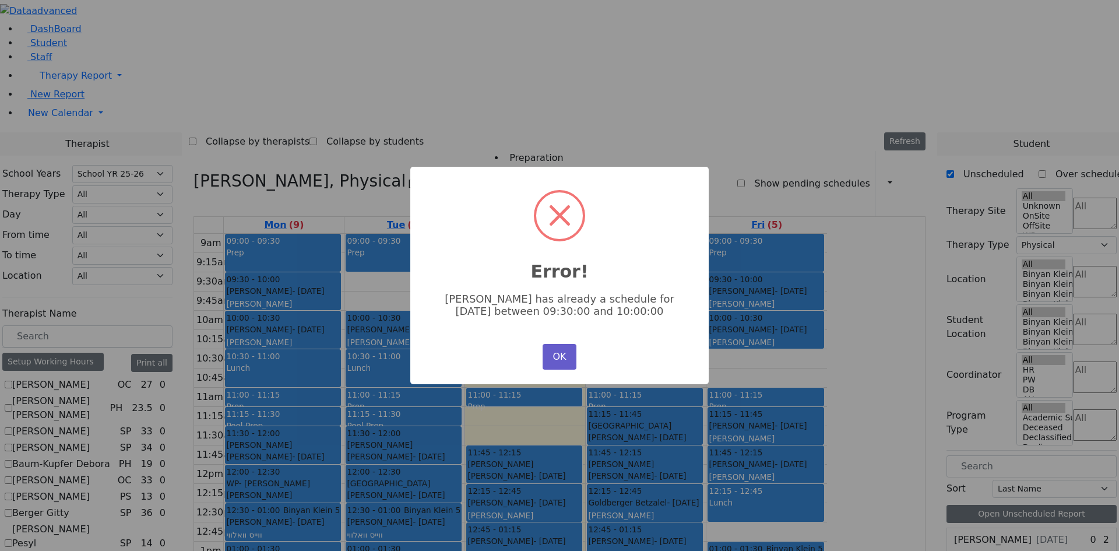
click at [552, 350] on button "OK" at bounding box center [560, 357] width 34 height 26
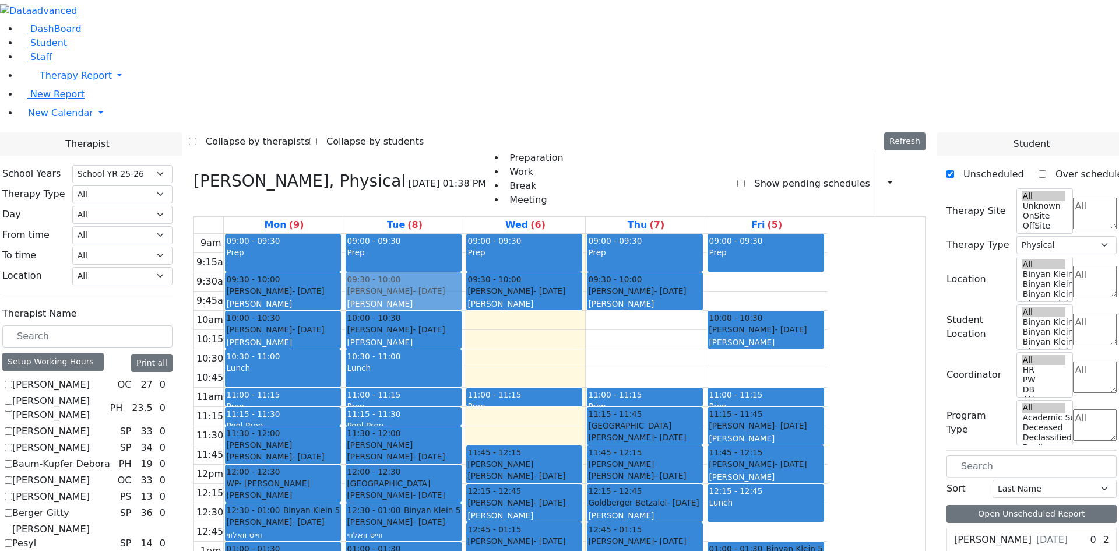
drag, startPoint x: 871, startPoint y: 131, endPoint x: 518, endPoint y: 126, distance: 353.8
click at [518, 234] on tr "09:00 - 09:30 Prep 09:30 - 10:00 Leifer Yechiel - 08/27/2015 Volfman Dovid Grad…" at bounding box center [510, 465] width 633 height 462
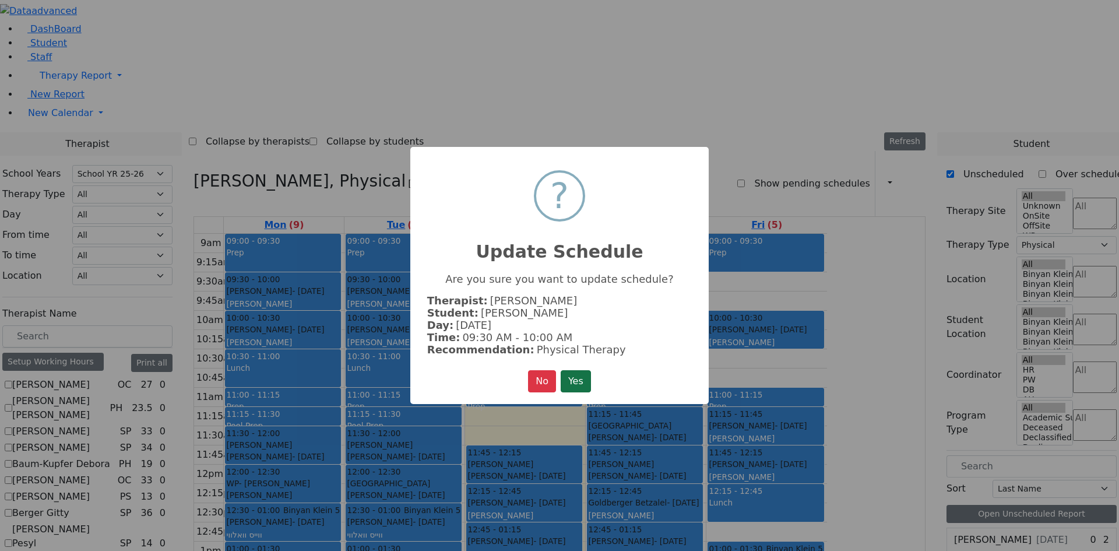
click at [579, 376] on button "Yes" at bounding box center [576, 381] width 30 height 22
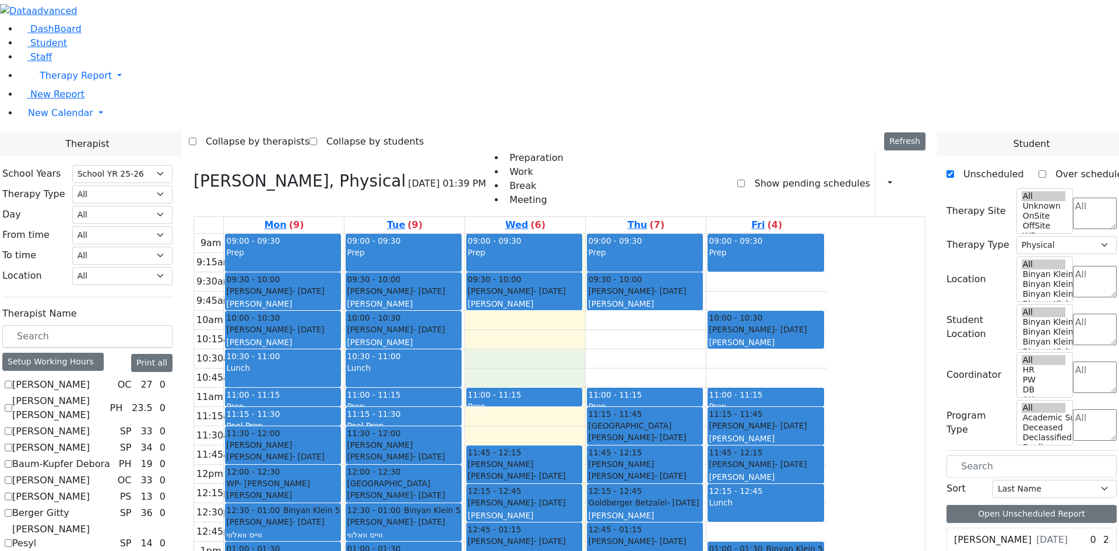
drag, startPoint x: 606, startPoint y: 196, endPoint x: 607, endPoint y: 216, distance: 19.8
click at [607, 234] on div "9am 9:15am 9:30am 9:45am 10am 10:15am 10:30am 10:45am 11am 11:15am 11:30am 11:4…" at bounding box center [510, 465] width 633 height 462
click at [720, 234] on div "9am 9:15am 9:30am 9:45am 10am 10:15am 10:30am 10:45am 11am 11:15am 11:30am 11:4…" at bounding box center [510, 465] width 633 height 462
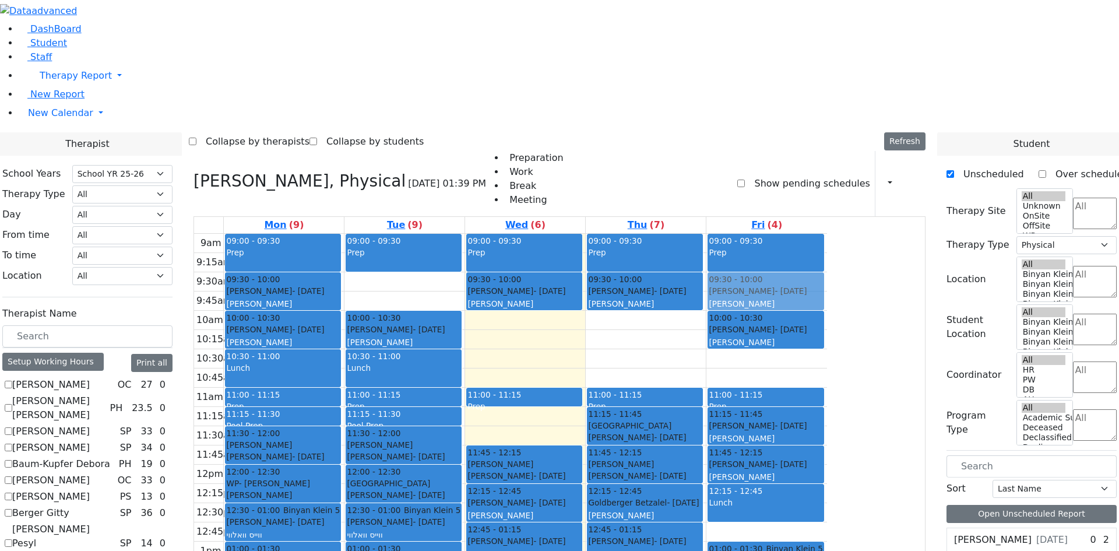
drag, startPoint x: 510, startPoint y: 123, endPoint x: 847, endPoint y: 119, distance: 337.5
click at [827, 234] on tr "09:00 - 09:30 Prep 09:30 - 10:00 Leifer Yechiel - 08/27/2015 Volfman Dovid Grad…" at bounding box center [510, 465] width 633 height 462
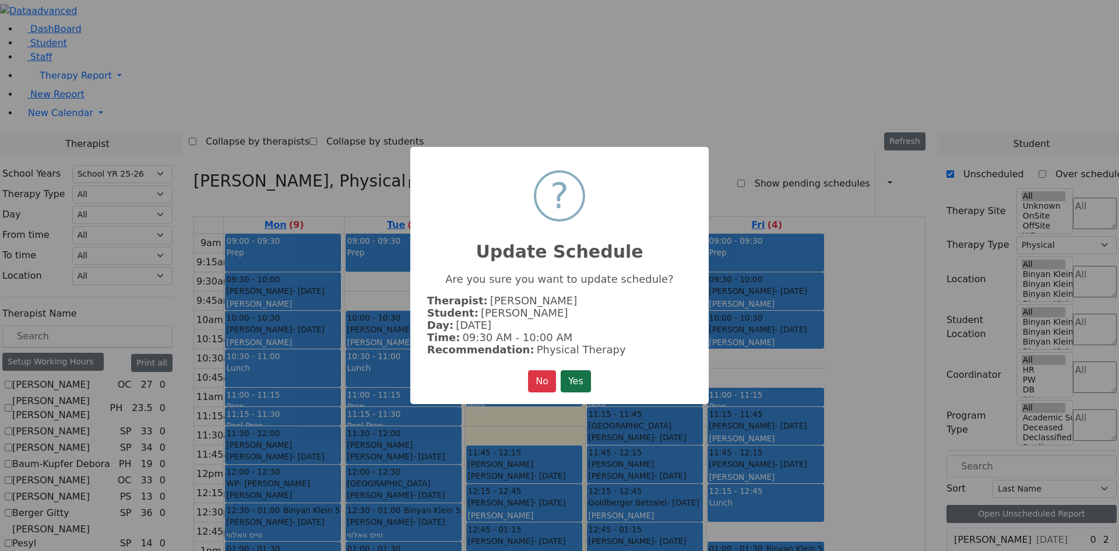
click at [578, 377] on button "Yes" at bounding box center [576, 381] width 30 height 22
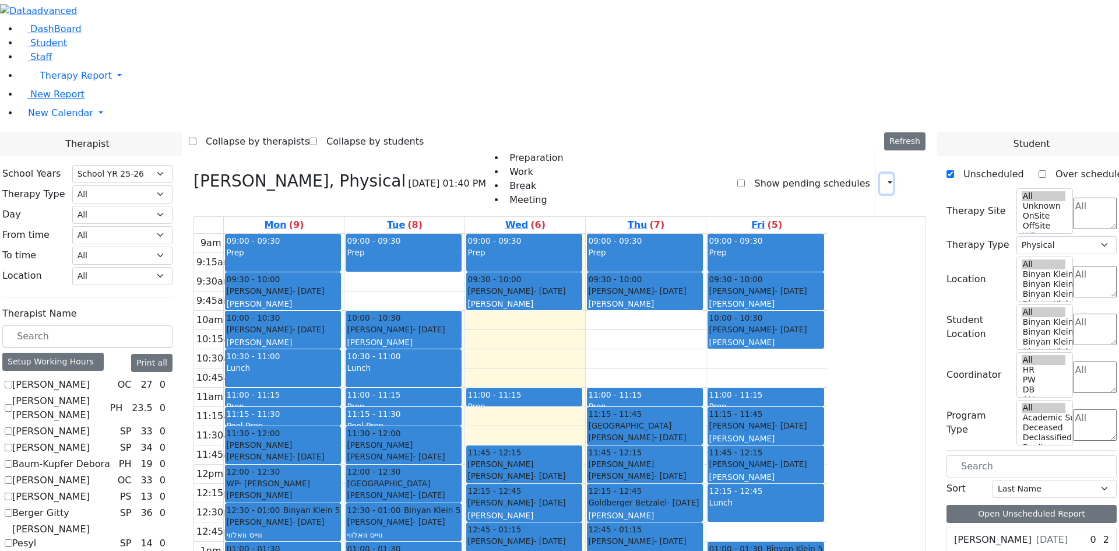
click at [883, 178] on icon "button" at bounding box center [883, 183] width 0 height 11
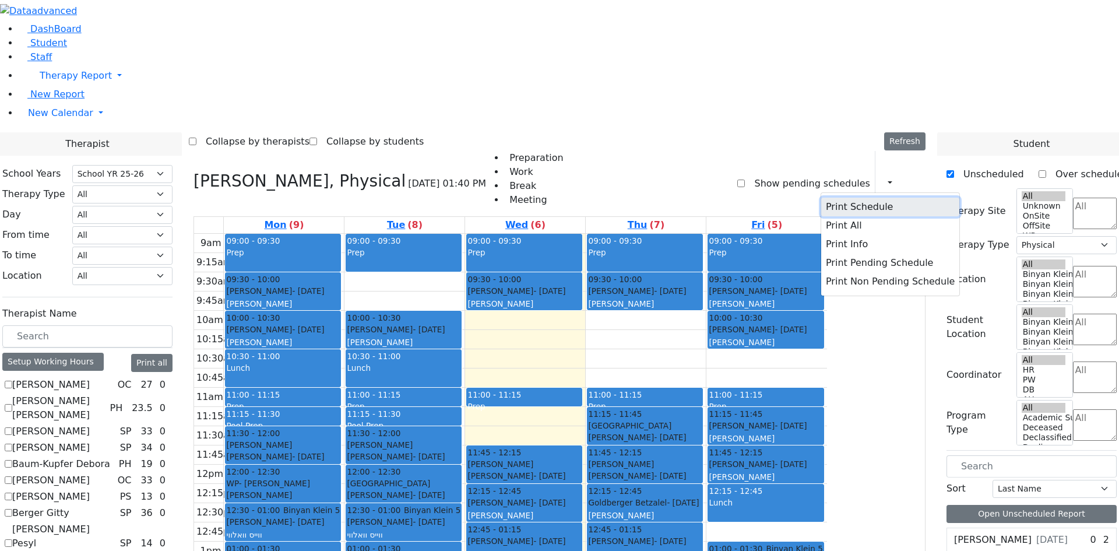
click at [824, 198] on button "Print Schedule" at bounding box center [890, 207] width 138 height 19
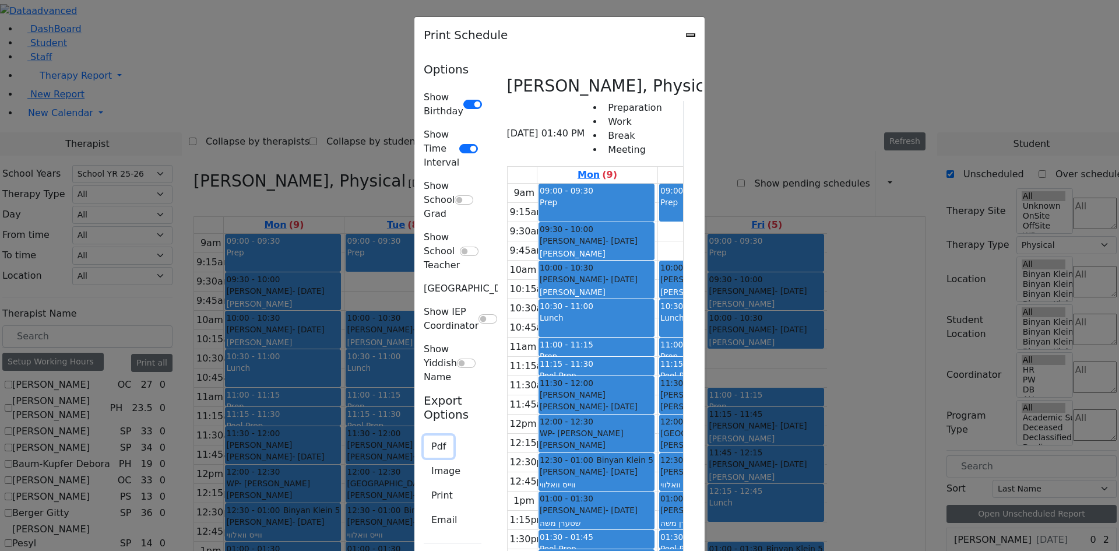
click at [424, 435] on button "Pdf" at bounding box center [439, 446] width 30 height 22
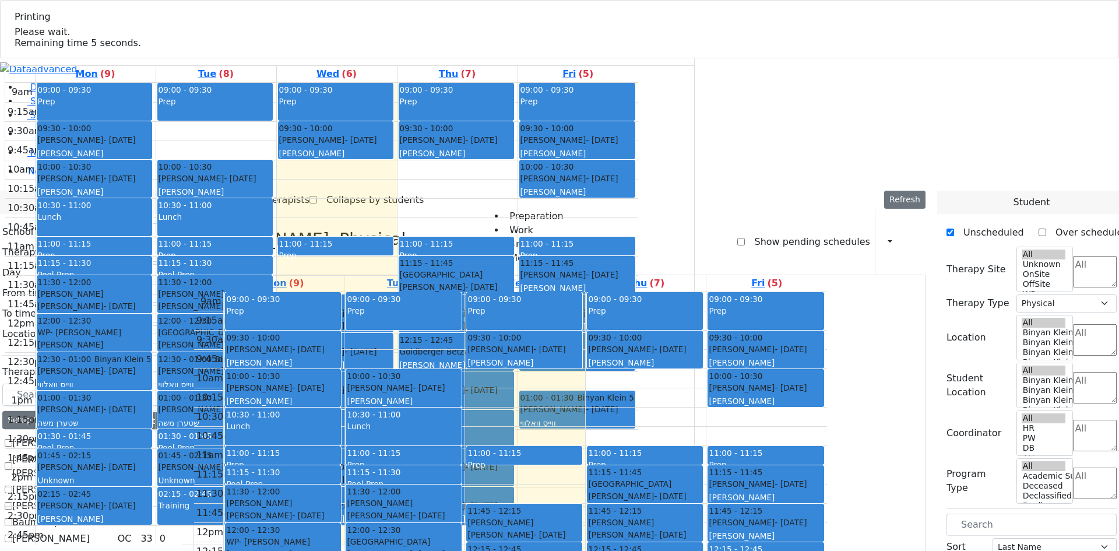
select select "212"
select select "2"
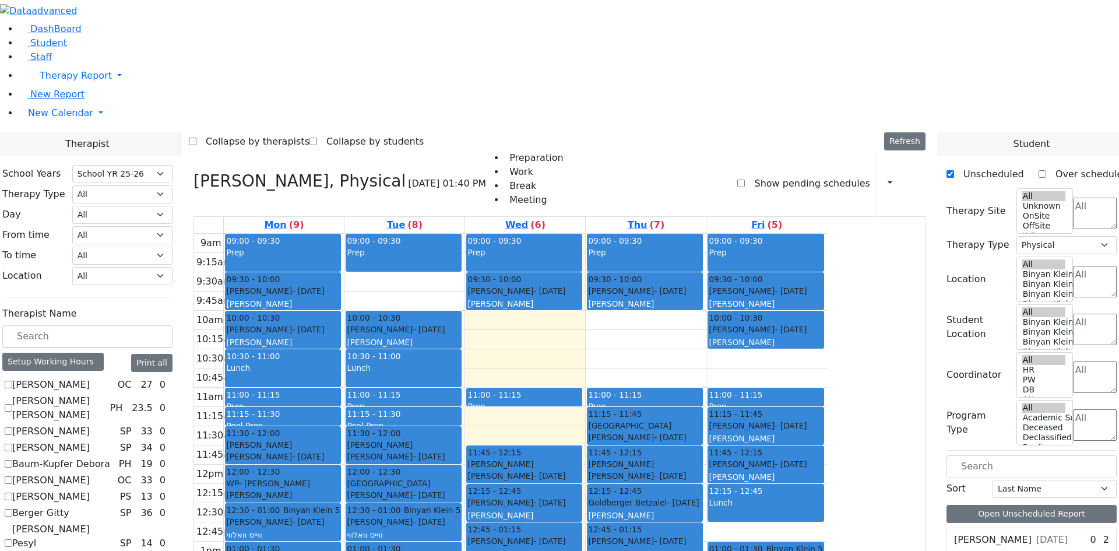
checkbox input "false"
select select
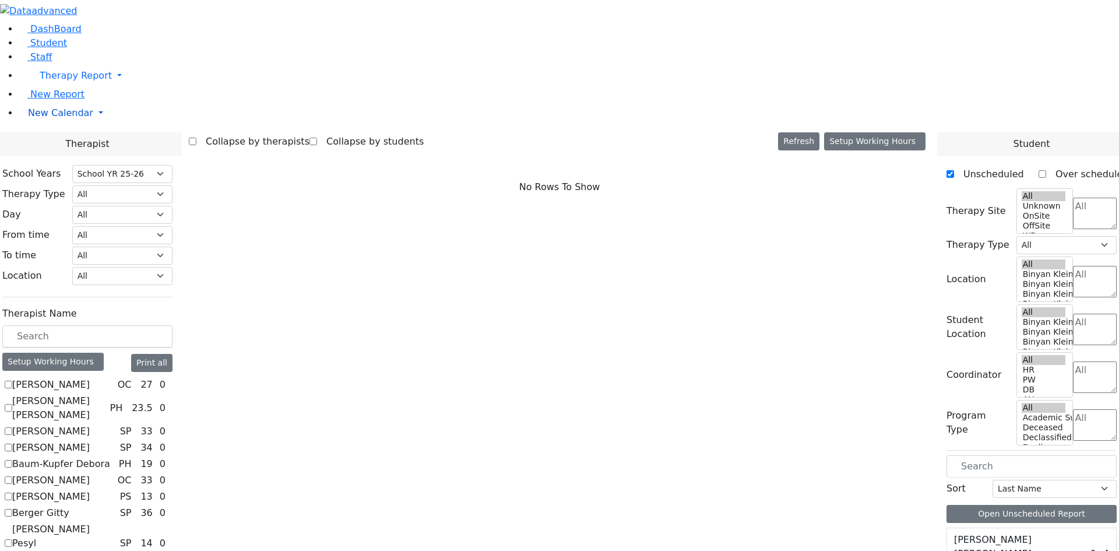
click at [40, 118] on span "New Calendar" at bounding box center [60, 112] width 65 height 11
click at [69, 156] on span "Teacher Report" at bounding box center [63, 150] width 70 height 11
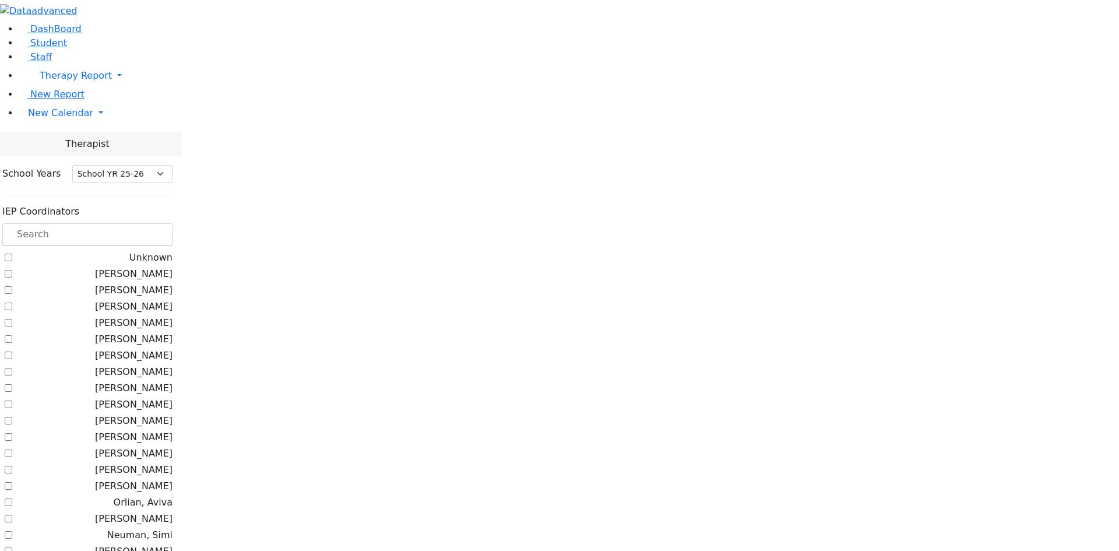
select select "212"
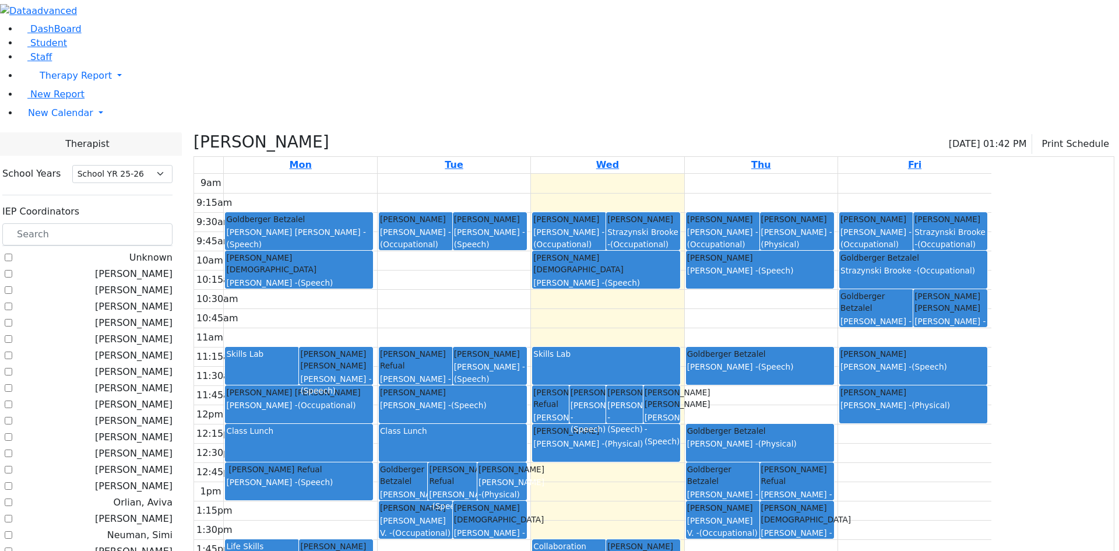
click at [372, 213] on div "[PERSON_NAME] [PERSON_NAME] [PERSON_NAME] - (Speech)" at bounding box center [299, 231] width 146 height 37
checkbox input "false"
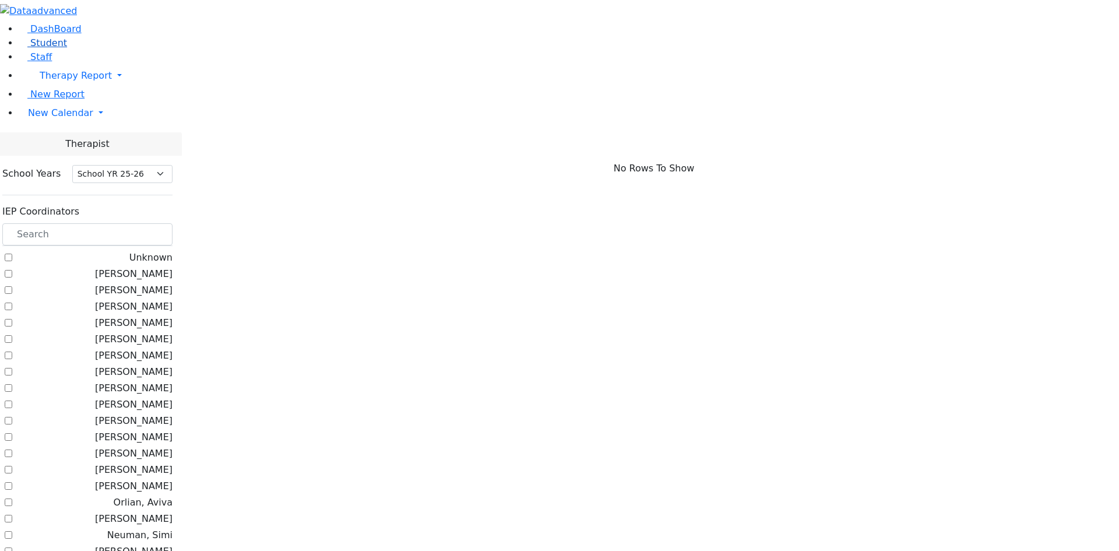
click at [40, 48] on span "Student" at bounding box center [48, 42] width 37 height 11
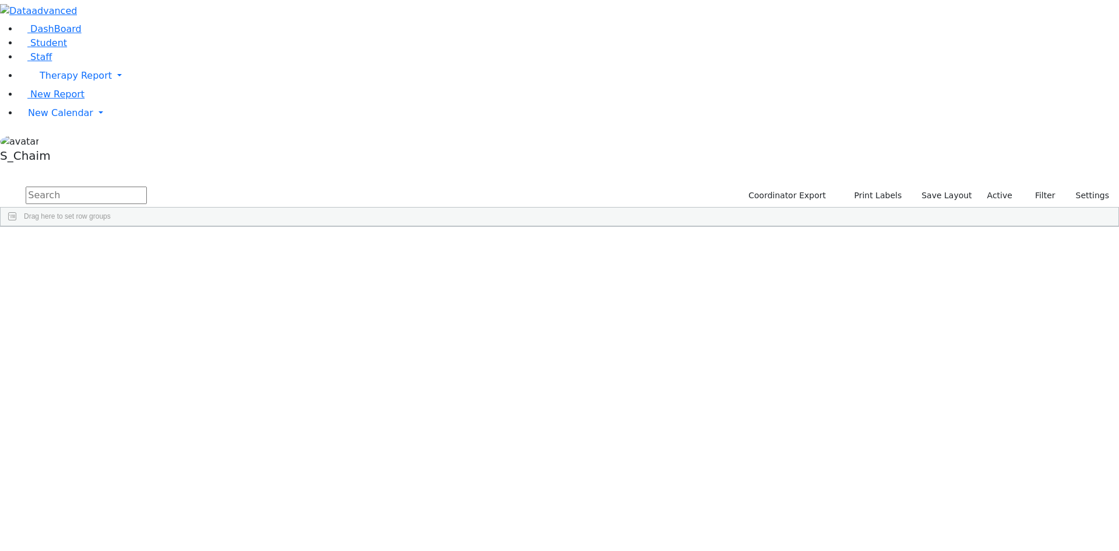
click at [609, 231] on span "Site" at bounding box center [602, 235] width 13 height 8
click at [149, 411] on div "[PERSON_NAME]" at bounding box center [111, 419] width 73 height 16
click at [280, 227] on div "DashBoard Student Staff Therapy Report Student Old Calendar Report" at bounding box center [559, 113] width 1119 height 227
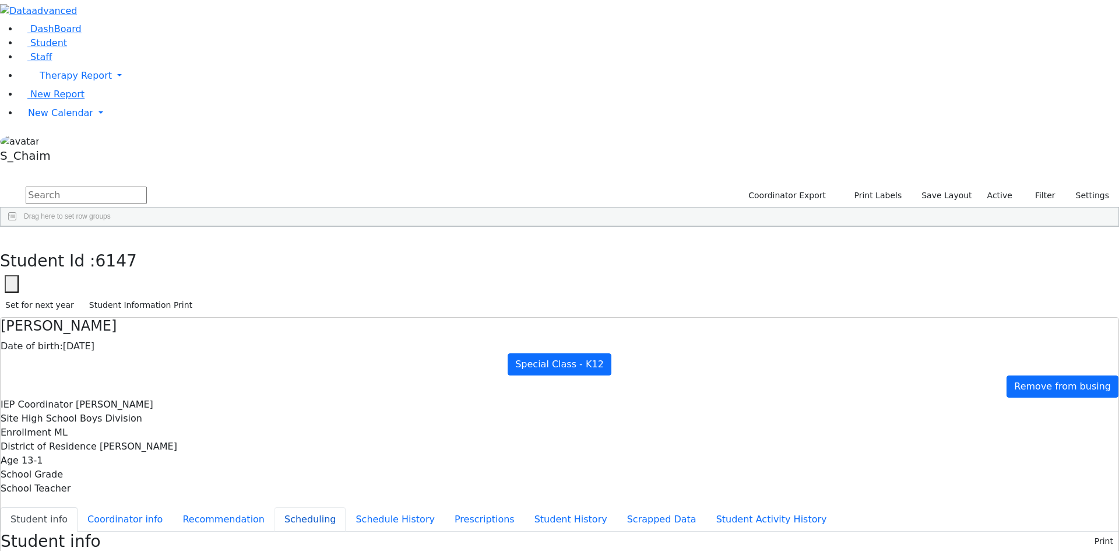
click at [277, 507] on button "Scheduling" at bounding box center [310, 519] width 71 height 24
click at [198, 296] on button "Student Information Print" at bounding box center [141, 305] width 114 height 18
click at [17, 227] on button "button" at bounding box center [8, 239] width 17 height 24
click at [149, 476] on div "Feldman" at bounding box center [111, 484] width 73 height 16
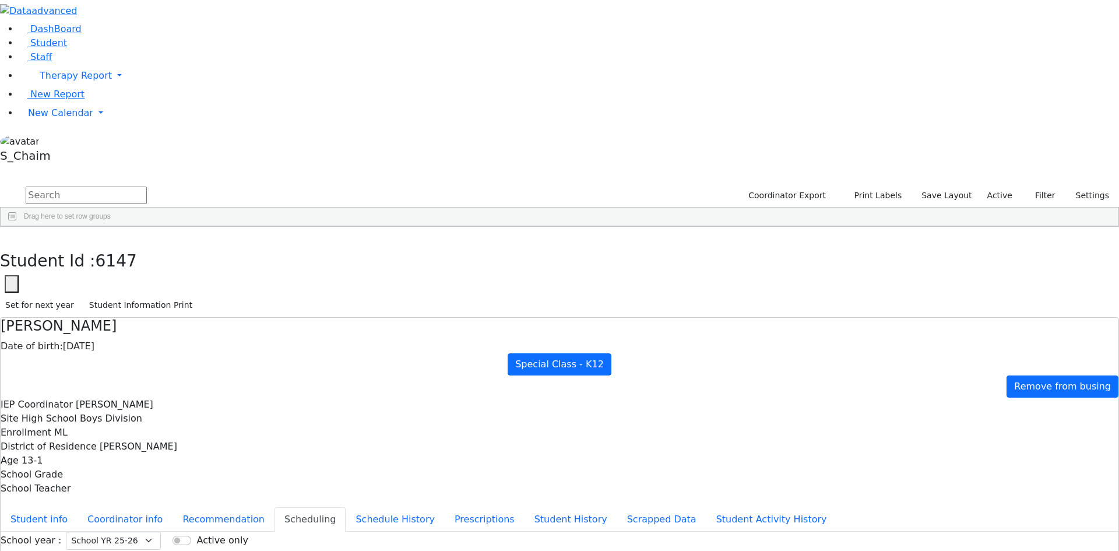
click at [149, 476] on div "Feldman" at bounding box center [111, 484] width 73 height 16
click at [272, 507] on ul "Student info Coordinator info Recommendation Scheduling Schedule History Prescr…" at bounding box center [560, 519] width 1118 height 24
click at [198, 296] on button "Student Information Print" at bounding box center [141, 305] width 114 height 18
click at [12, 235] on icon "button" at bounding box center [8, 238] width 6 height 7
click at [149, 492] on div "Fisher" at bounding box center [111, 500] width 73 height 16
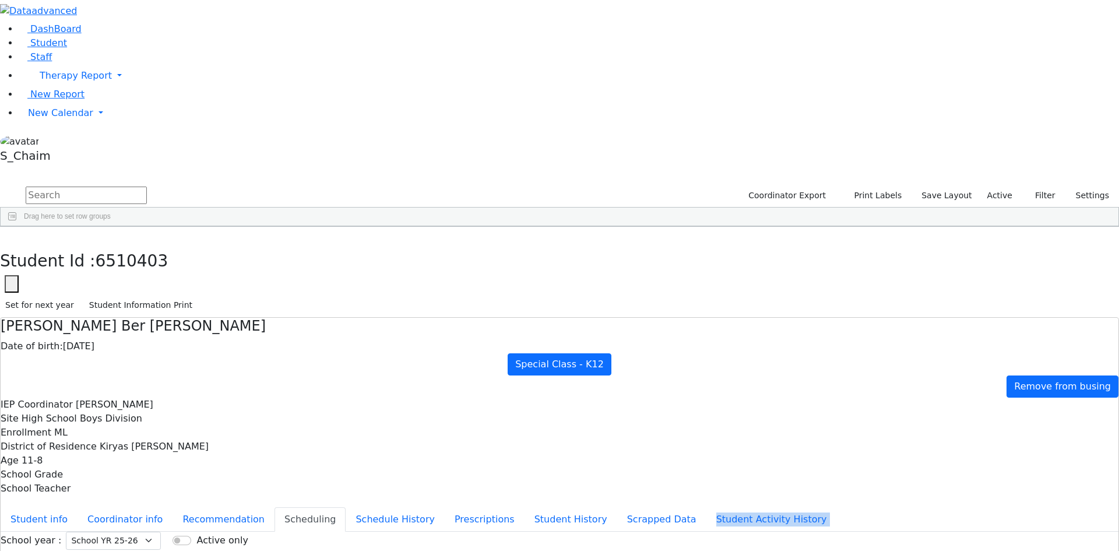
click at [149, 492] on div "Fisher" at bounding box center [111, 500] width 73 height 16
click at [198, 296] on button "Student Information Print" at bounding box center [141, 305] width 114 height 18
click at [17, 227] on button "button" at bounding box center [8, 239] width 17 height 24
click at [149, 441] on div "Halpert" at bounding box center [111, 449] width 73 height 16
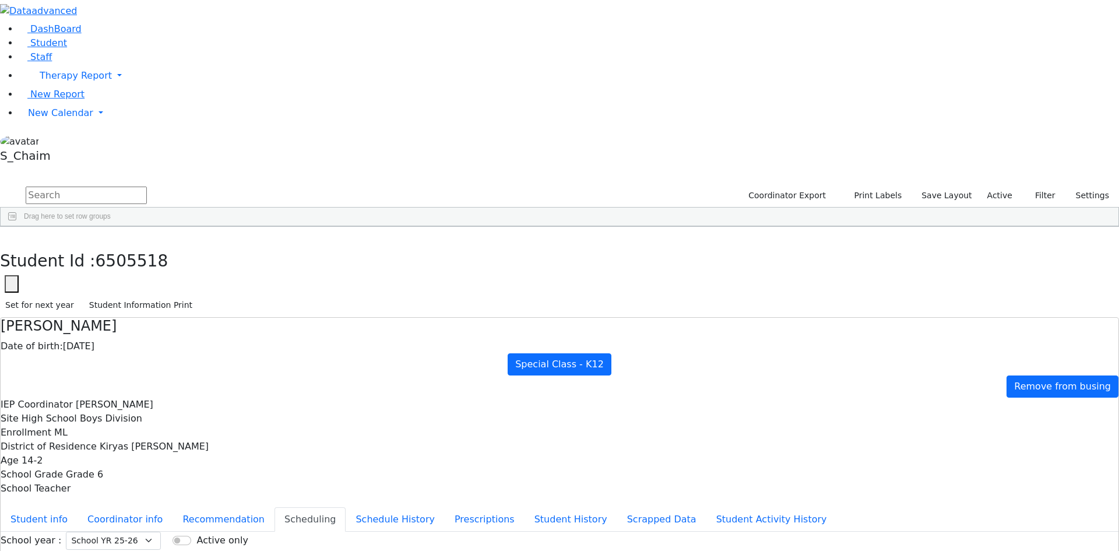
click at [149, 441] on div "Halpert" at bounding box center [111, 449] width 73 height 16
click at [198, 296] on button "Student Information Print" at bounding box center [141, 305] width 114 height 18
click at [12, 235] on icon "button" at bounding box center [8, 238] width 6 height 7
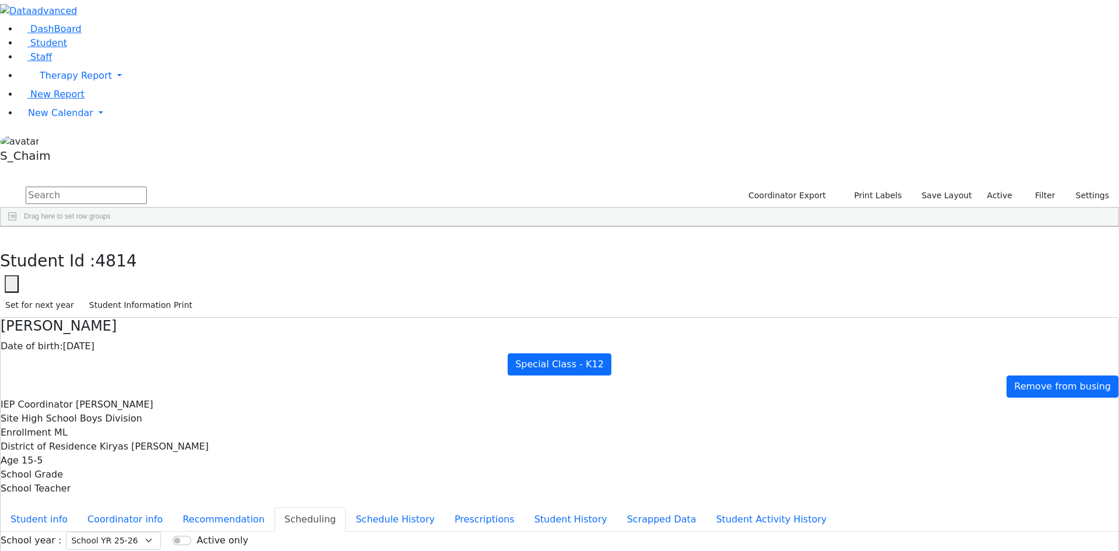
click at [149, 497] on div "Lebovits" at bounding box center [111, 505] width 73 height 16
click at [198, 296] on button "Student Information Print" at bounding box center [141, 305] width 114 height 18
click at [12, 235] on icon "button" at bounding box center [8, 238] width 6 height 7
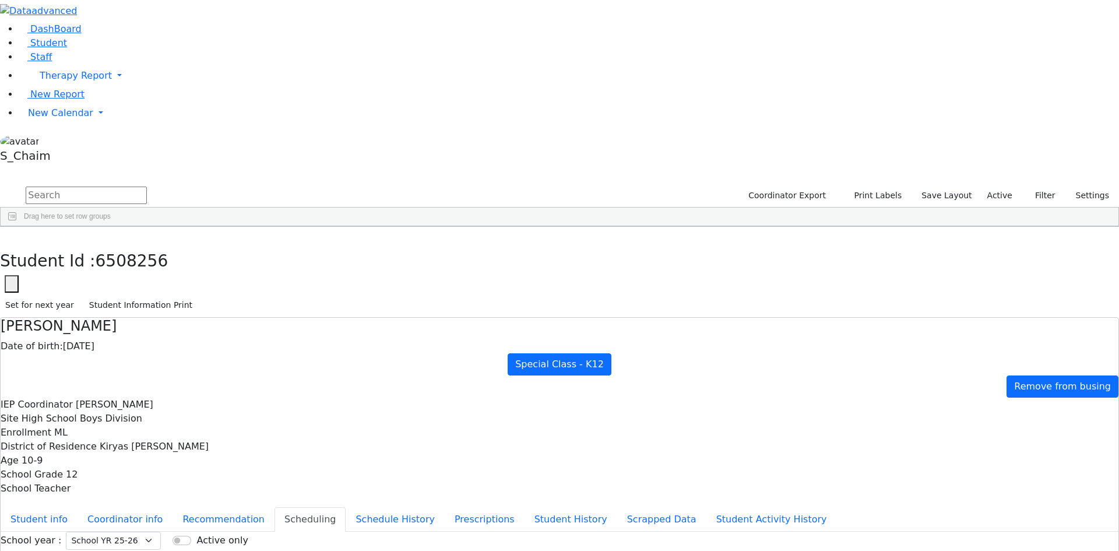
click at [149, 513] on div "Leifer" at bounding box center [111, 521] width 73 height 16
click at [198, 296] on button "Student Information Print" at bounding box center [141, 305] width 114 height 18
click at [12, 235] on icon "button" at bounding box center [8, 238] width 6 height 7
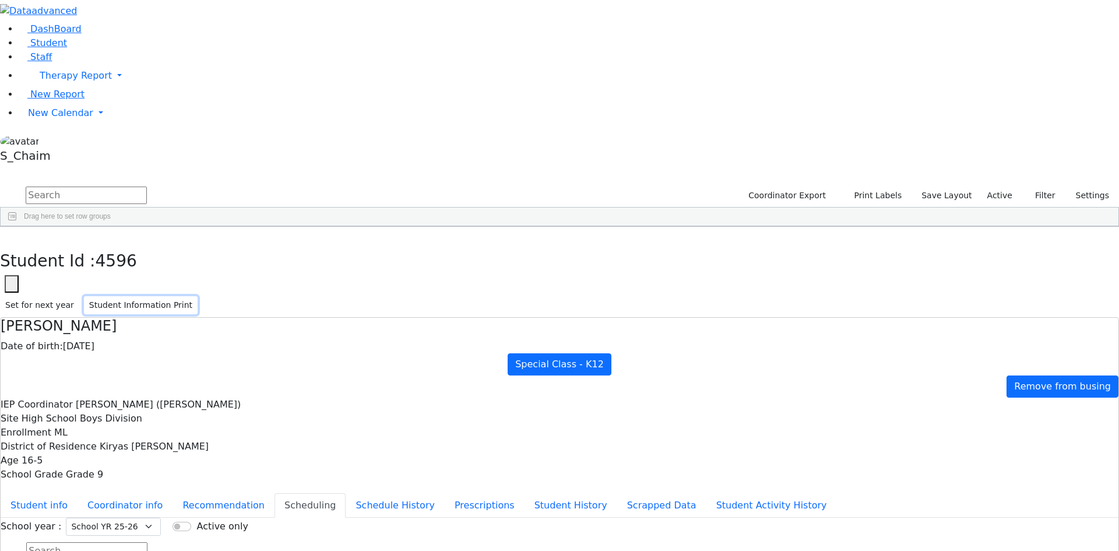
click at [198, 296] on button "Student Information Print" at bounding box center [141, 305] width 114 height 18
click at [12, 235] on icon "button" at bounding box center [8, 238] width 6 height 7
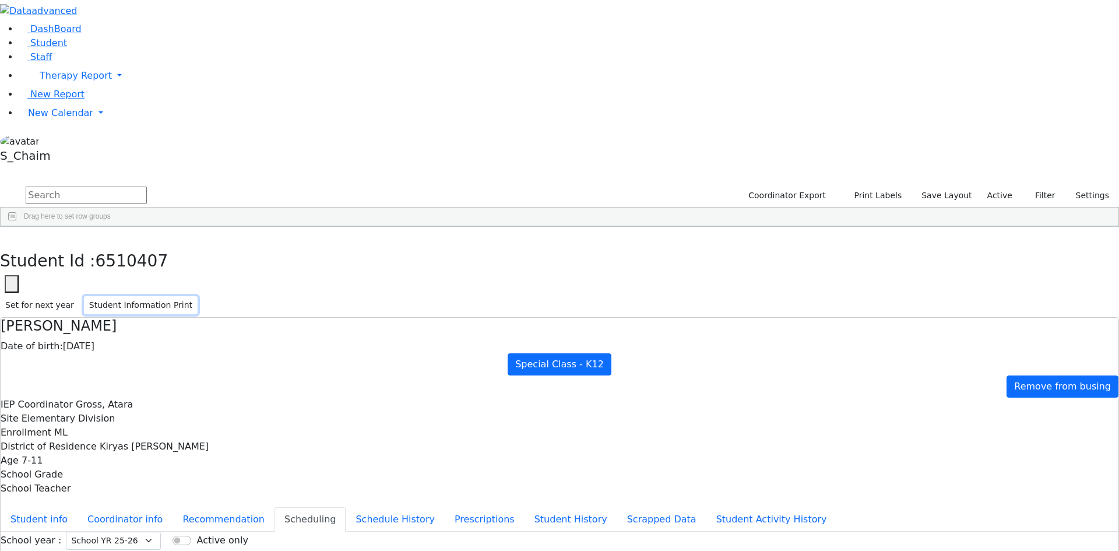
click at [198, 296] on button "Student Information Print" at bounding box center [141, 305] width 114 height 18
click at [17, 227] on button "button" at bounding box center [8, 239] width 17 height 24
click at [198, 296] on button "Student Information Print" at bounding box center [141, 305] width 114 height 18
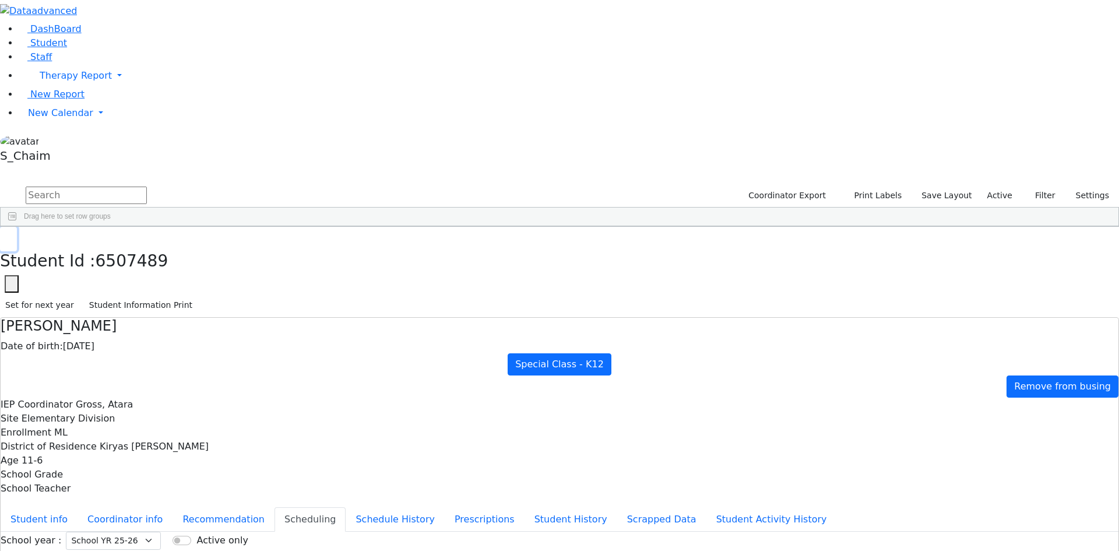
click at [12, 235] on icon "button" at bounding box center [8, 238] width 6 height 7
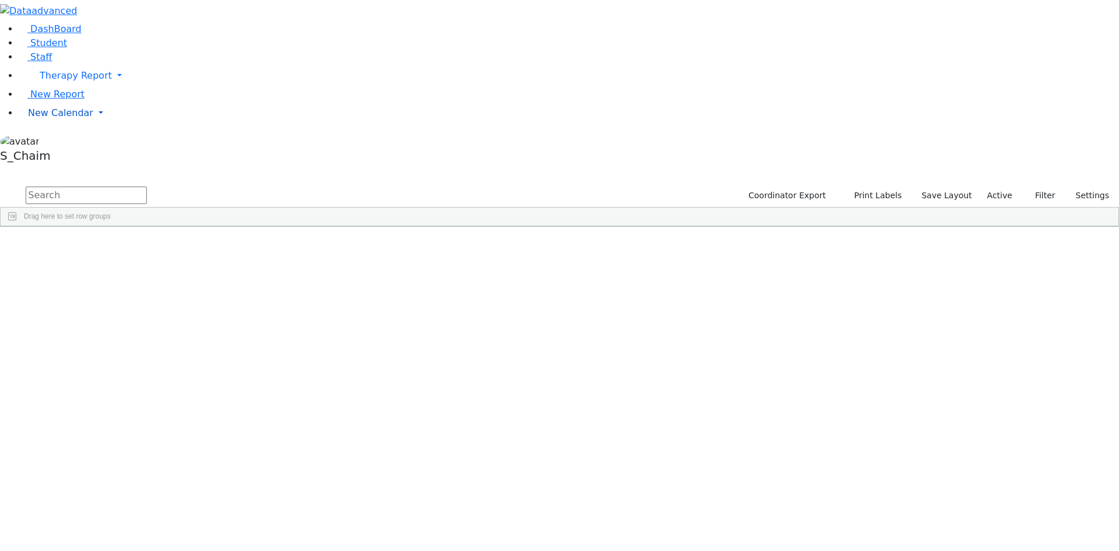
click at [42, 118] on span "New Calendar" at bounding box center [60, 112] width 65 height 11
click at [68, 156] on span "Teacher Report" at bounding box center [63, 150] width 70 height 11
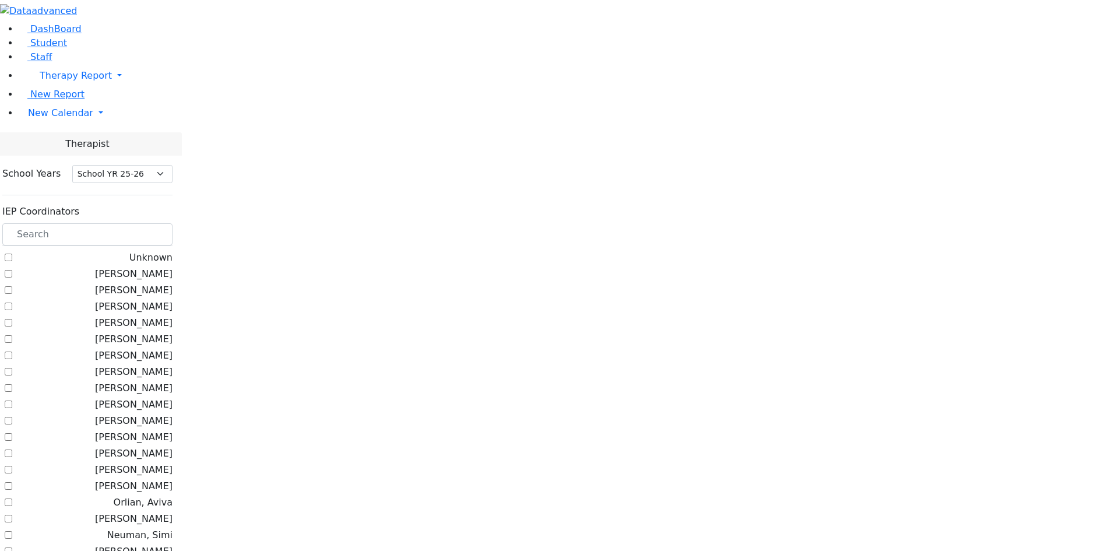
select select "212"
checkbox input "true"
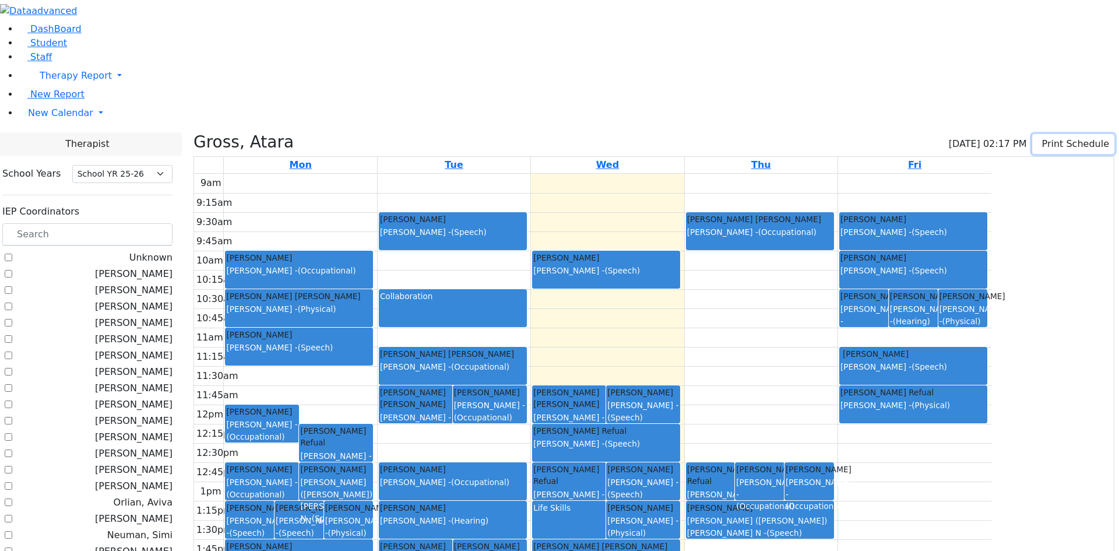
click at [1045, 134] on button "Print Schedule" at bounding box center [1073, 144] width 82 height 20
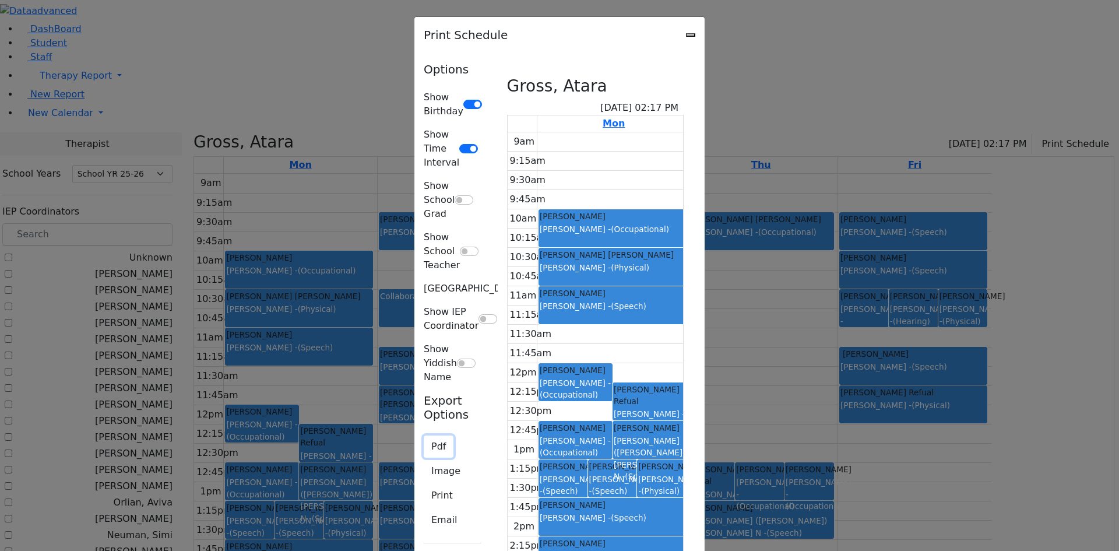
drag, startPoint x: 173, startPoint y: 249, endPoint x: 175, endPoint y: 244, distance: 6.0
click at [424, 435] on button "Pdf" at bounding box center [439, 446] width 30 height 22
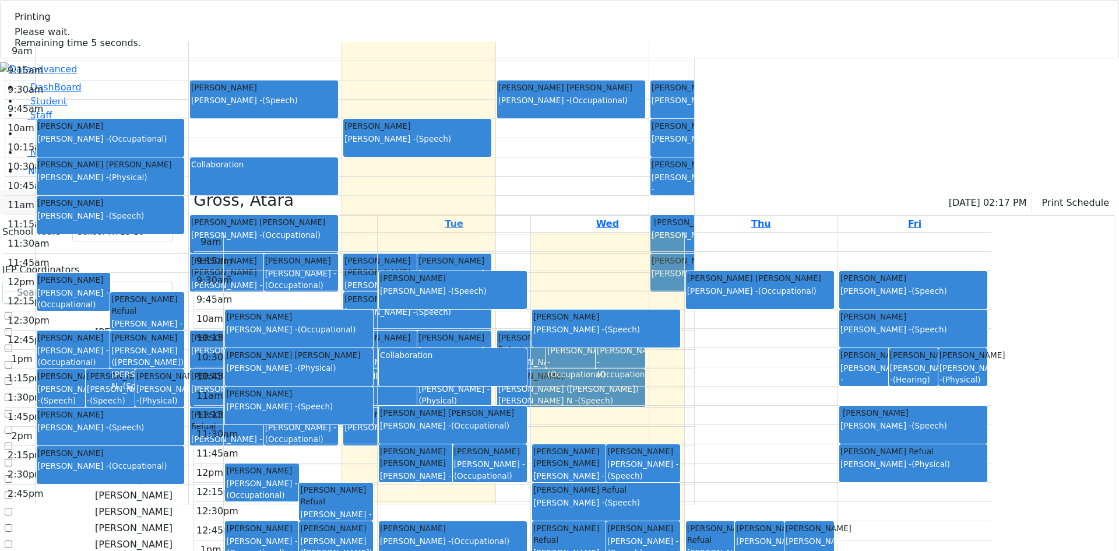
select select "212"
